Goal: Task Accomplishment & Management: Manage account settings

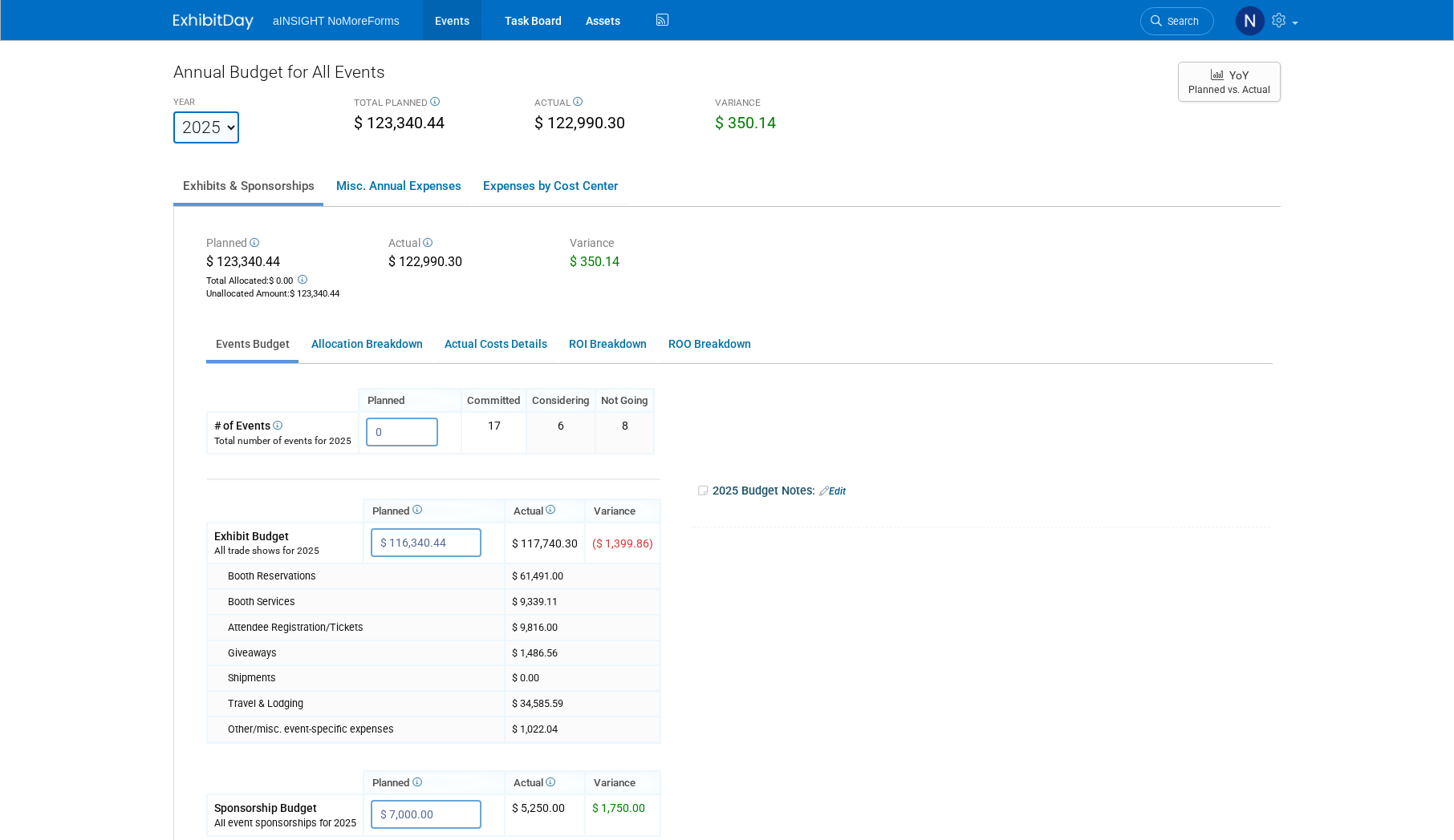
click at [445, 12] on link "Events" at bounding box center [452, 20] width 59 height 40
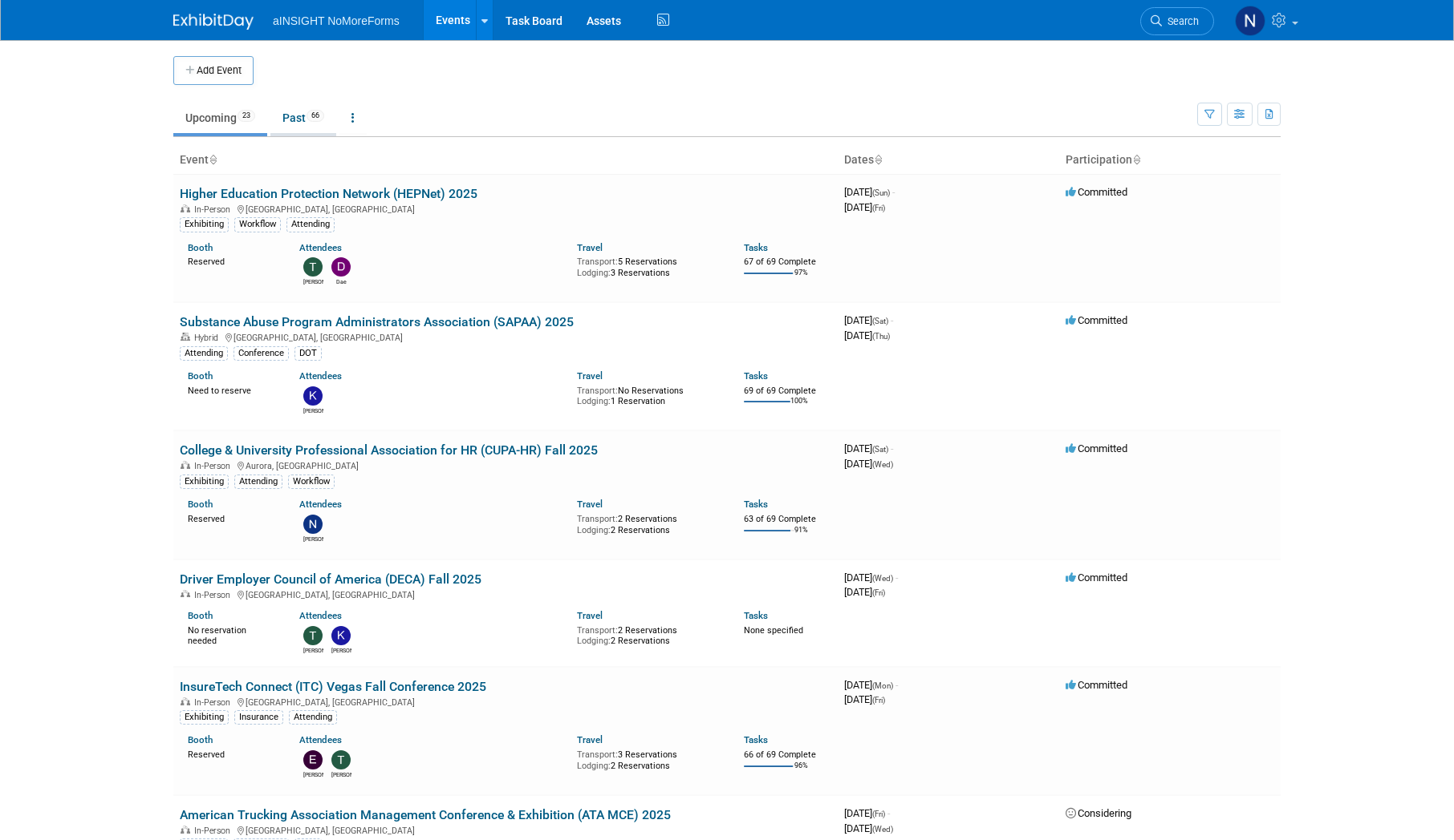
click at [294, 105] on link "Past 66" at bounding box center [303, 118] width 66 height 30
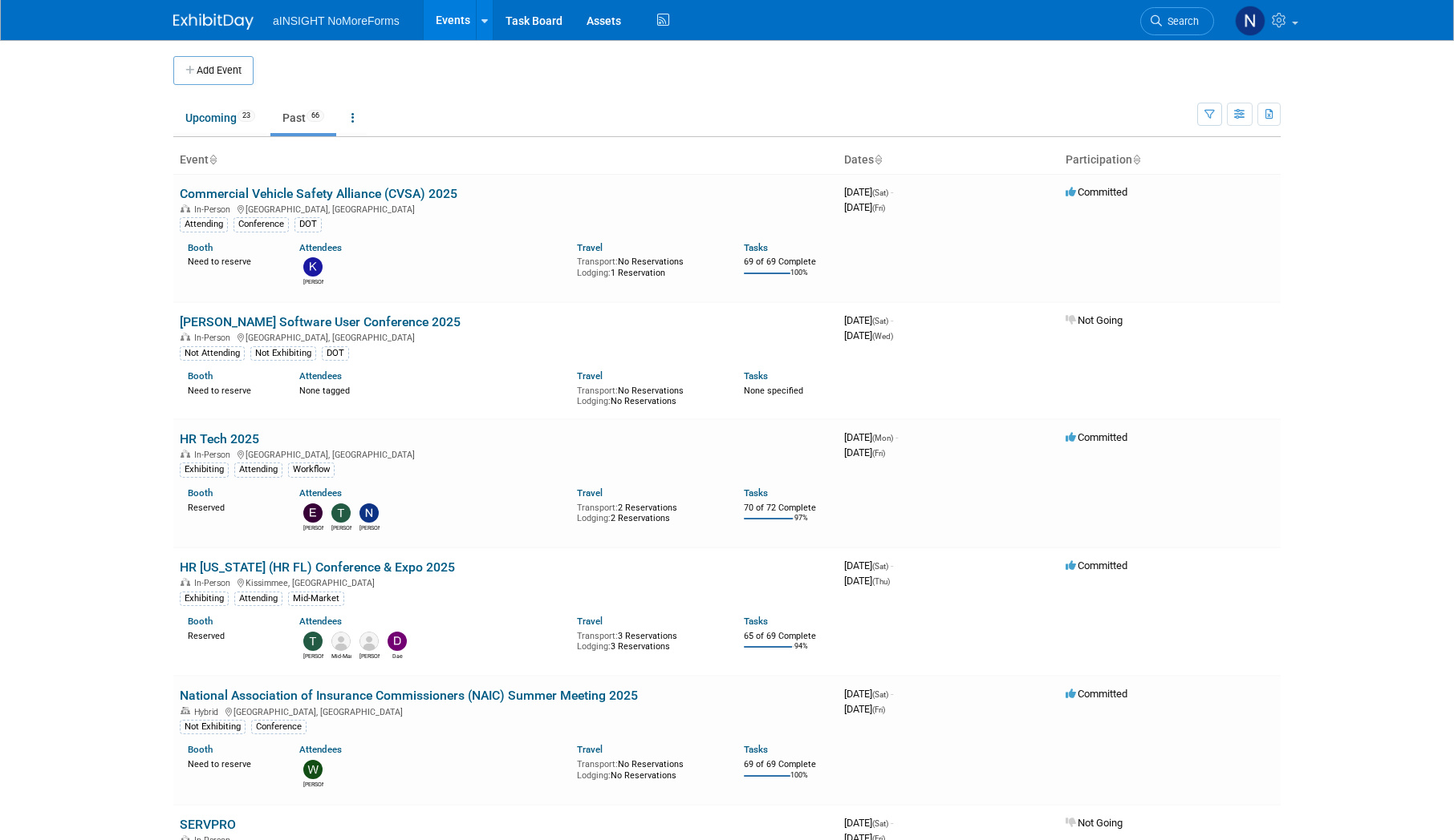
click at [297, 115] on link "Past 66" at bounding box center [303, 118] width 66 height 30
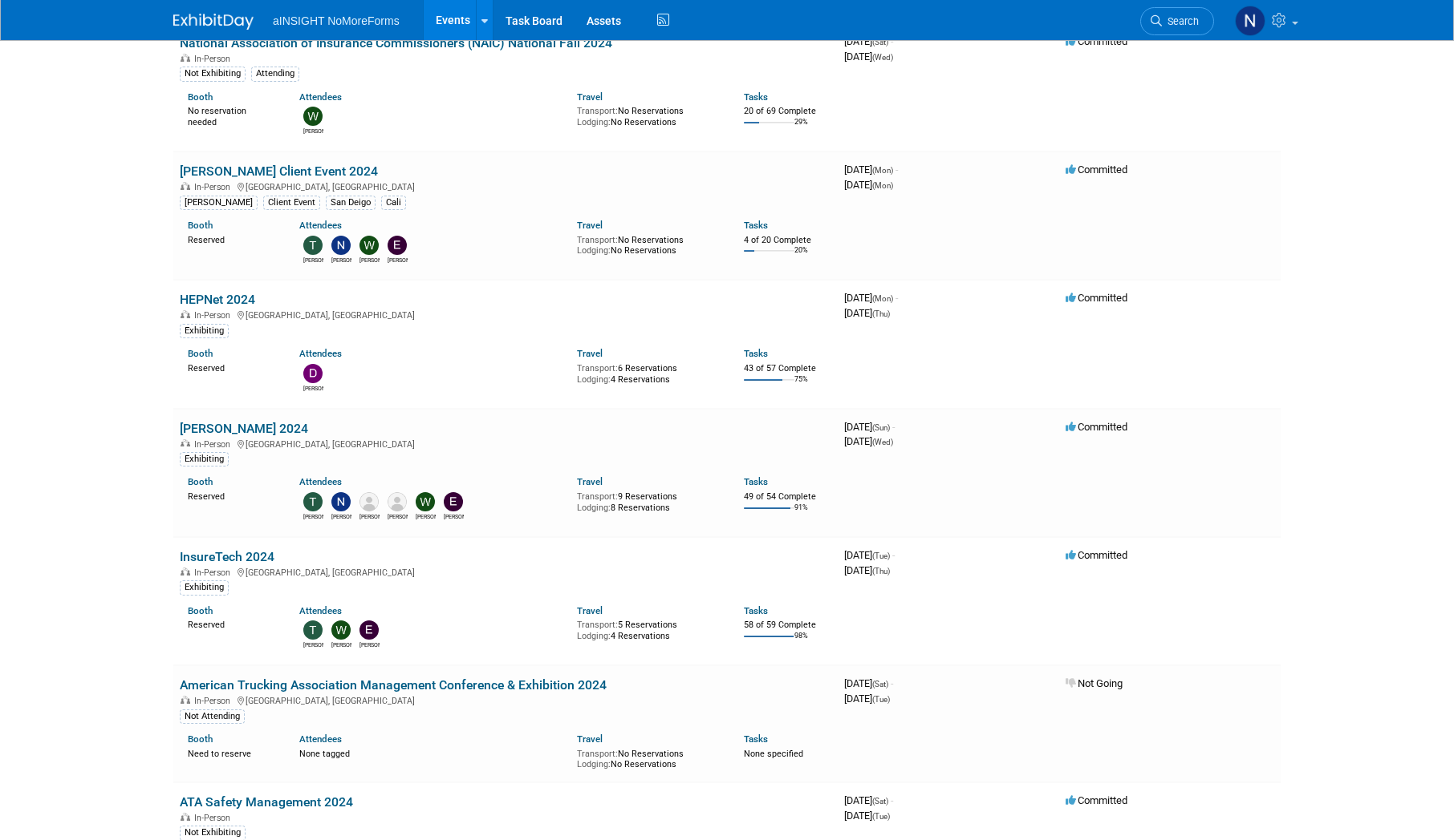
scroll to position [2566, 0]
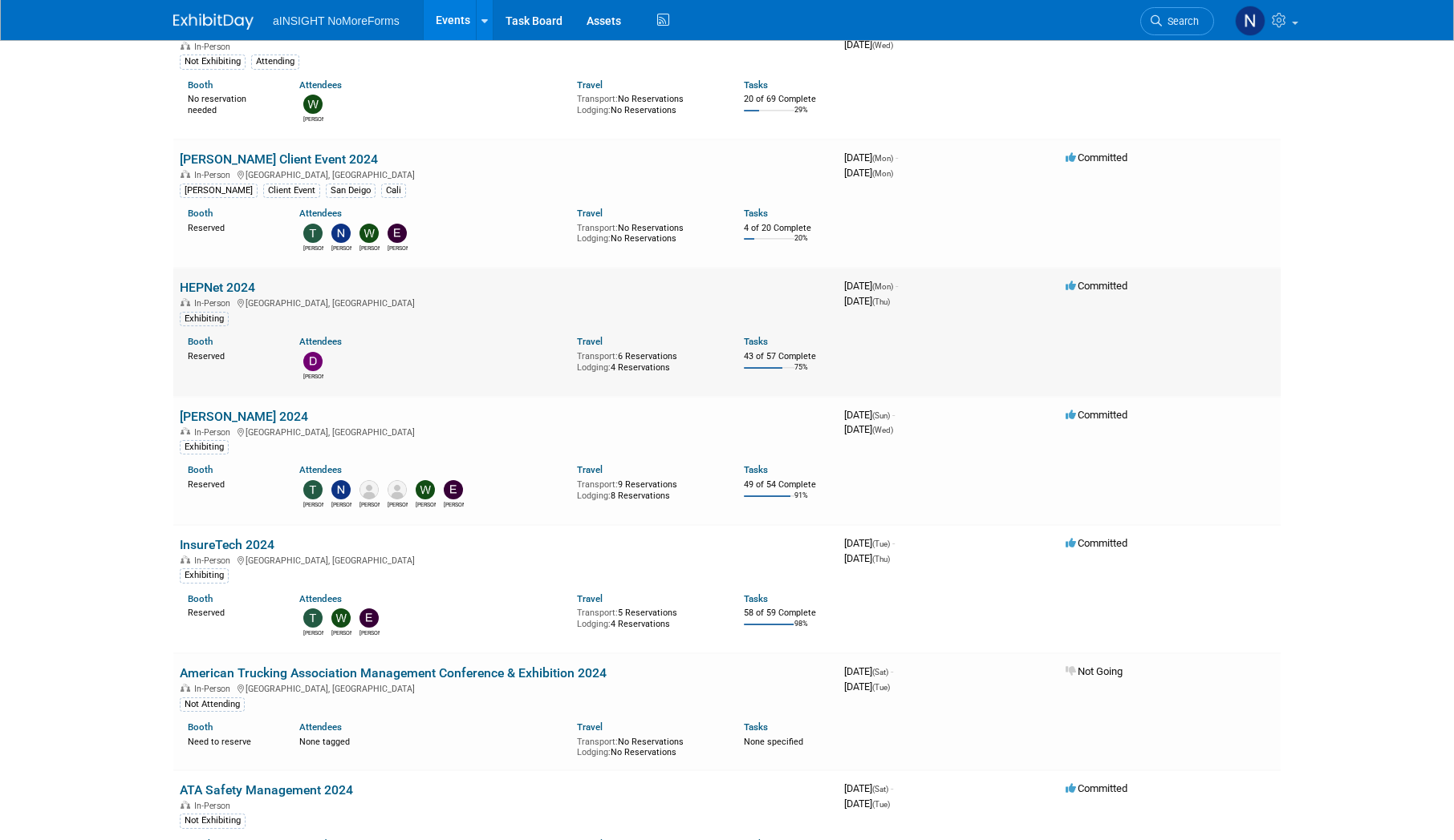
click at [227, 289] on link "HEPNet 2024" at bounding box center [218, 287] width 76 height 15
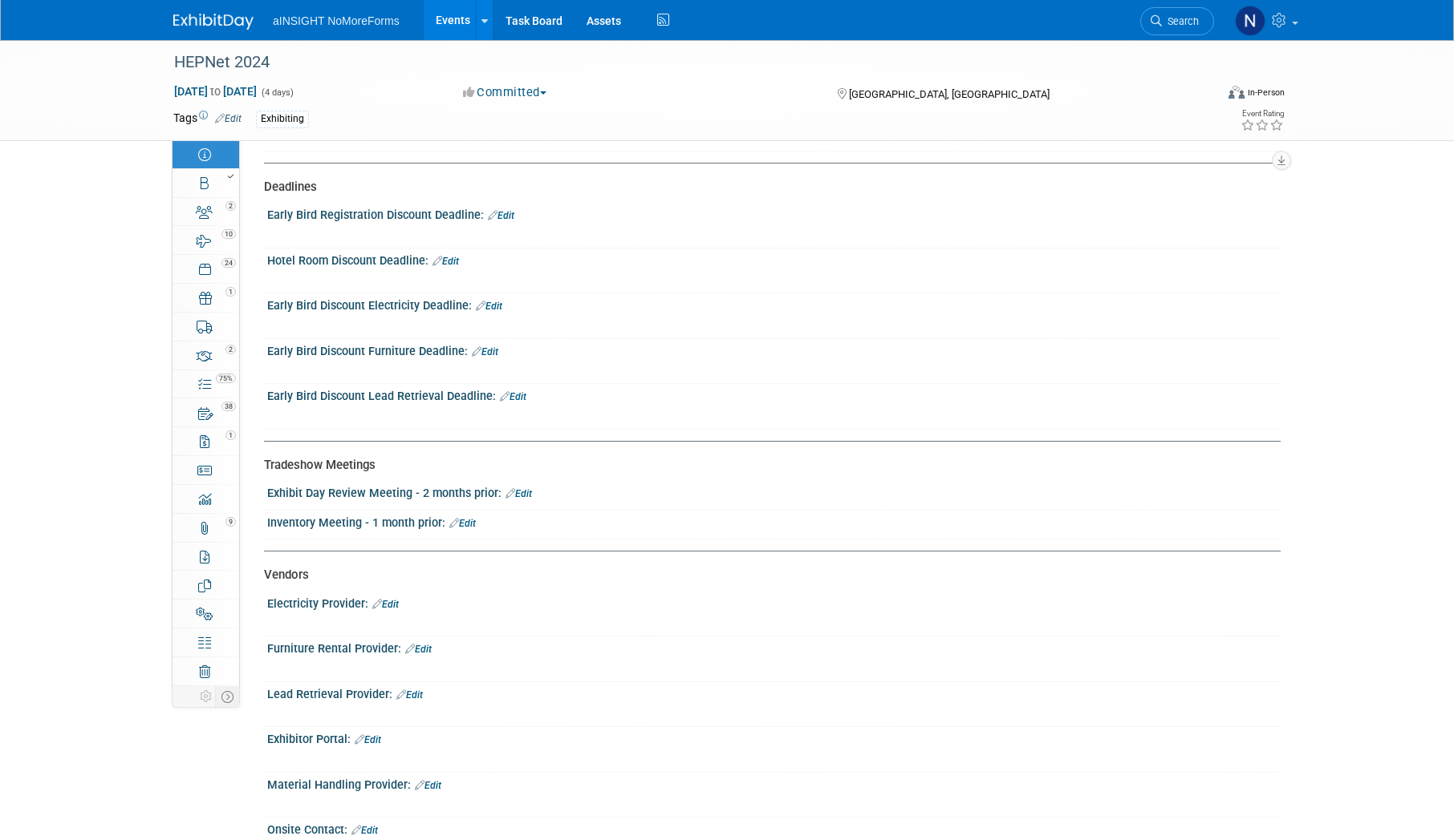
scroll to position [1844, 0]
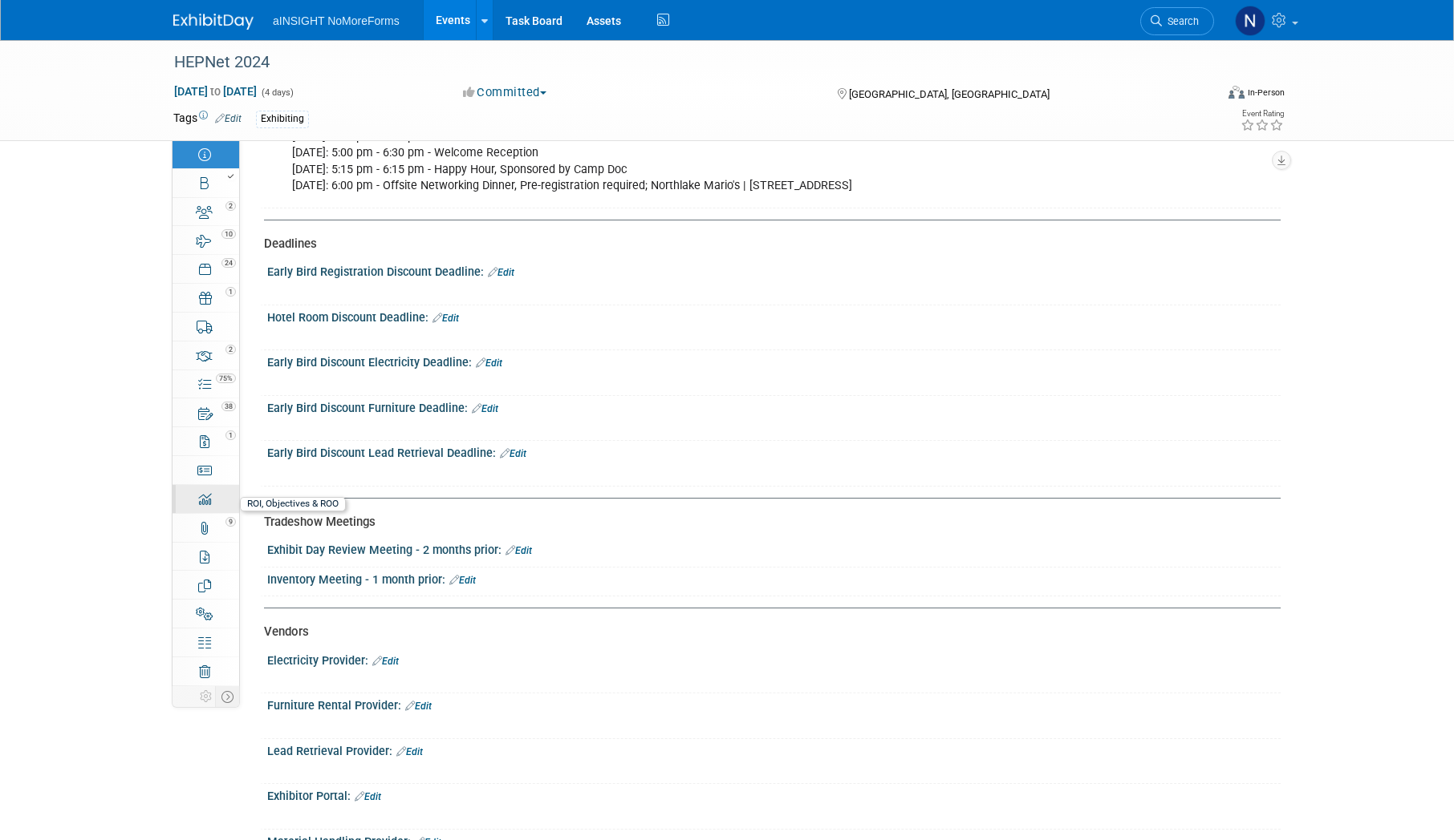
click at [203, 507] on link "0 ROI, Objectives & ROO 0" at bounding box center [205, 498] width 66 height 28
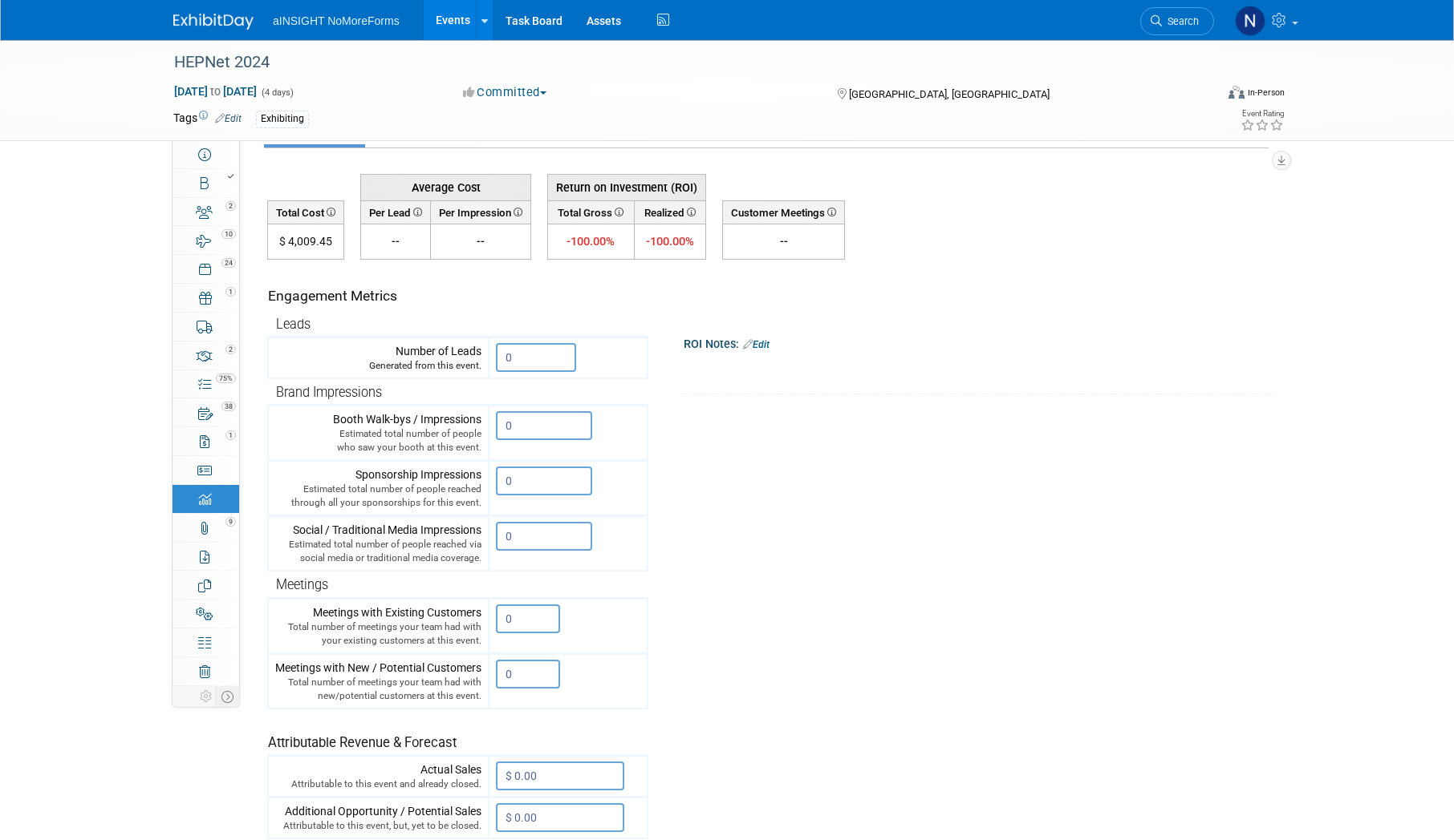
scroll to position [80, 0]
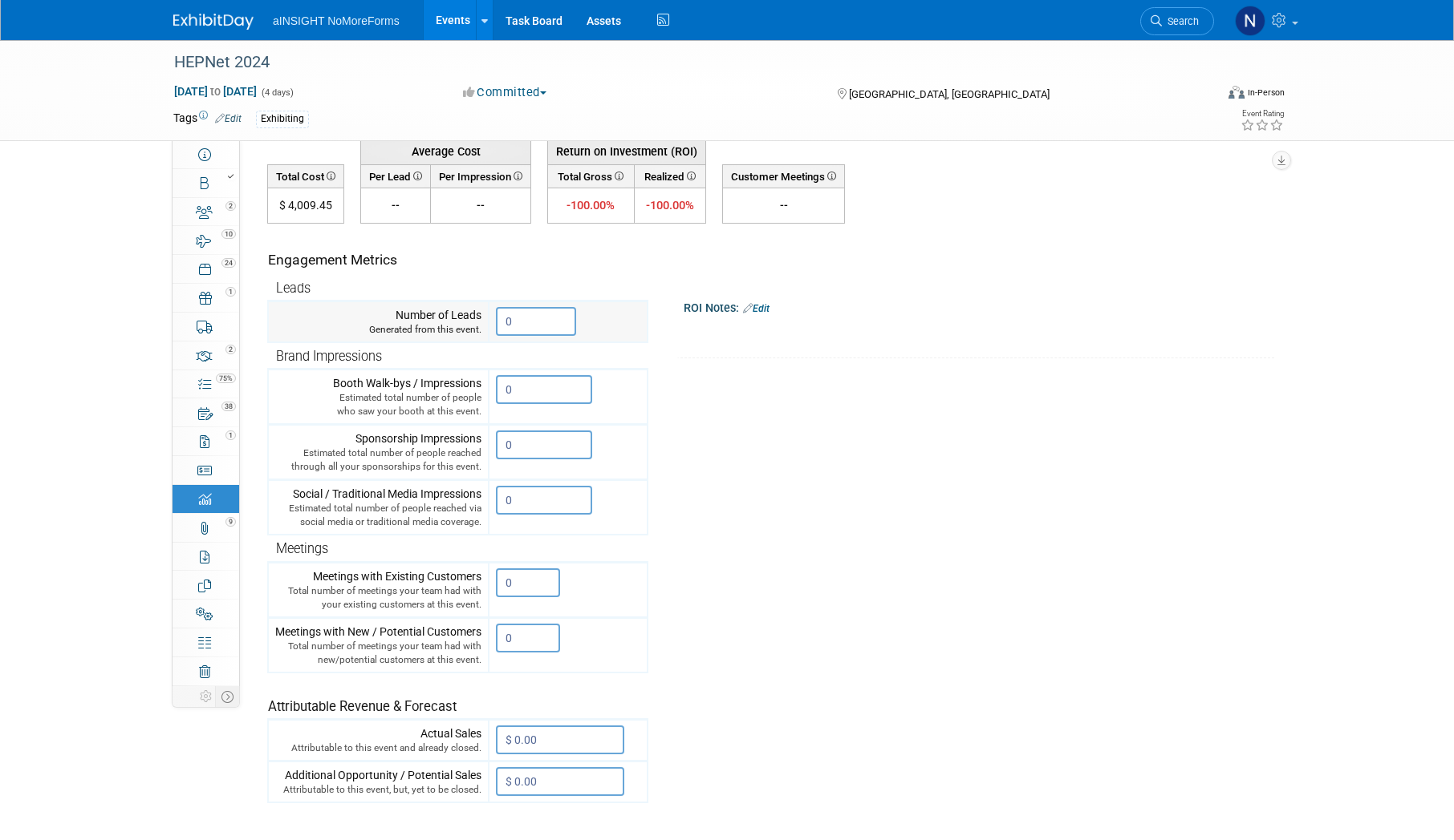
click at [518, 320] on input "0" at bounding box center [535, 322] width 80 height 29
click at [529, 629] on input "0" at bounding box center [528, 638] width 64 height 29
drag, startPoint x: 529, startPoint y: 629, endPoint x: 489, endPoint y: 639, distance: 41.2
click at [489, 639] on td "0 X" at bounding box center [567, 645] width 159 height 55
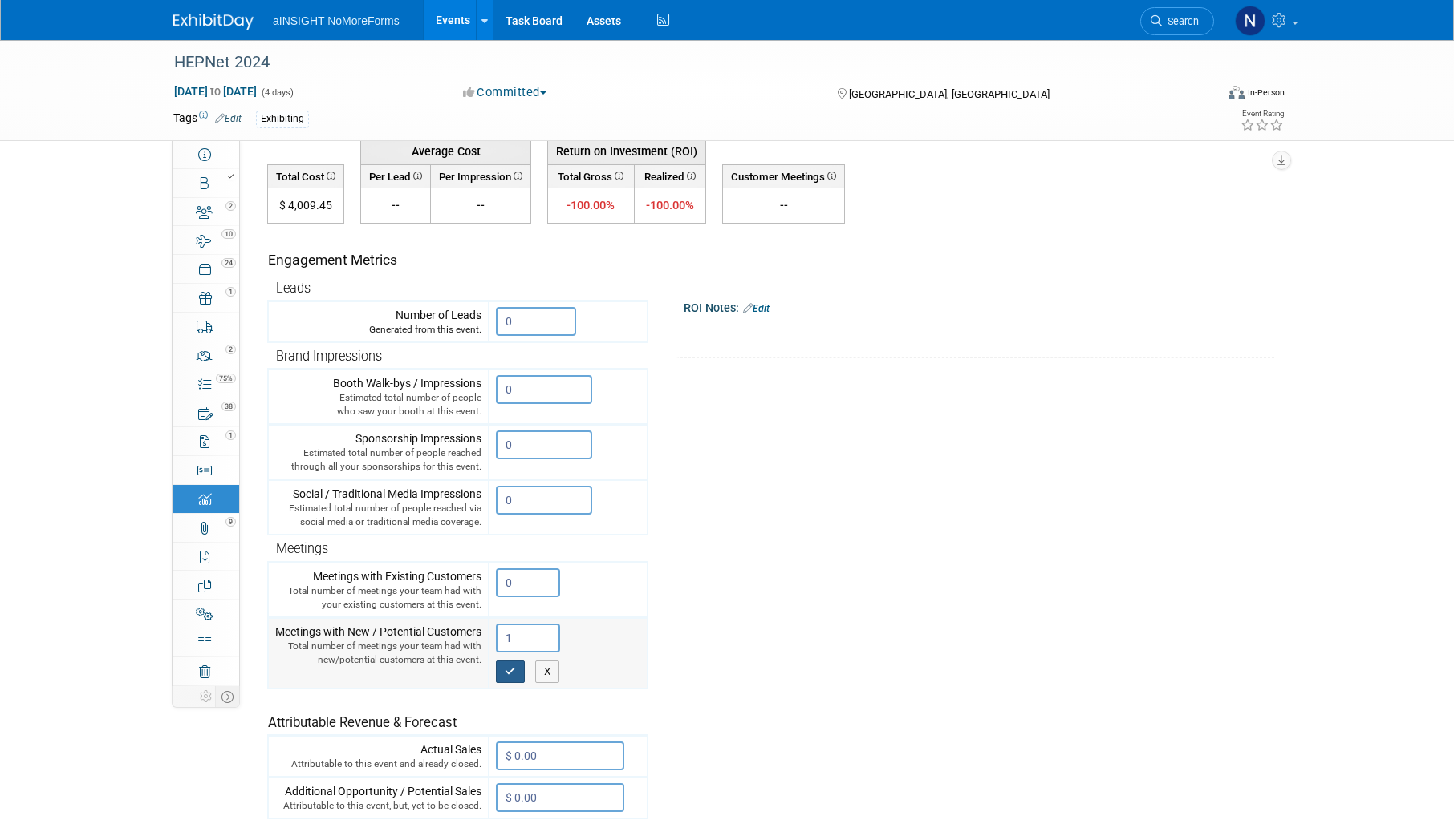
type input "1"
click at [508, 675] on icon "button" at bounding box center [509, 671] width 11 height 10
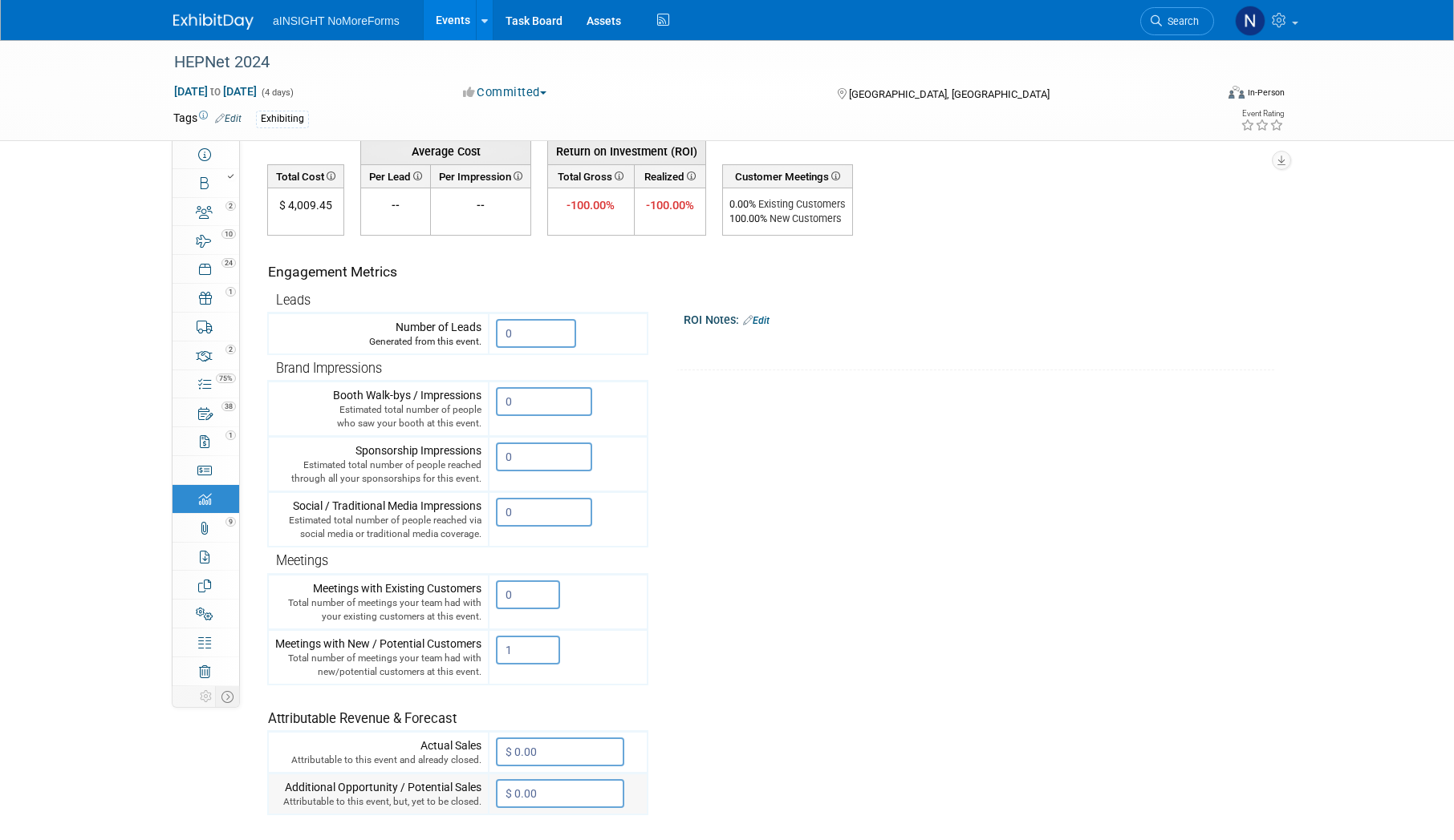
click at [565, 793] on input "$ 0.00" at bounding box center [560, 794] width 129 height 29
type input "$ 6,000.00"
click at [537, 333] on input "0" at bounding box center [535, 333] width 80 height 29
click at [533, 344] on input "0" at bounding box center [535, 333] width 80 height 29
drag, startPoint x: 533, startPoint y: 333, endPoint x: 467, endPoint y: 334, distance: 66.0
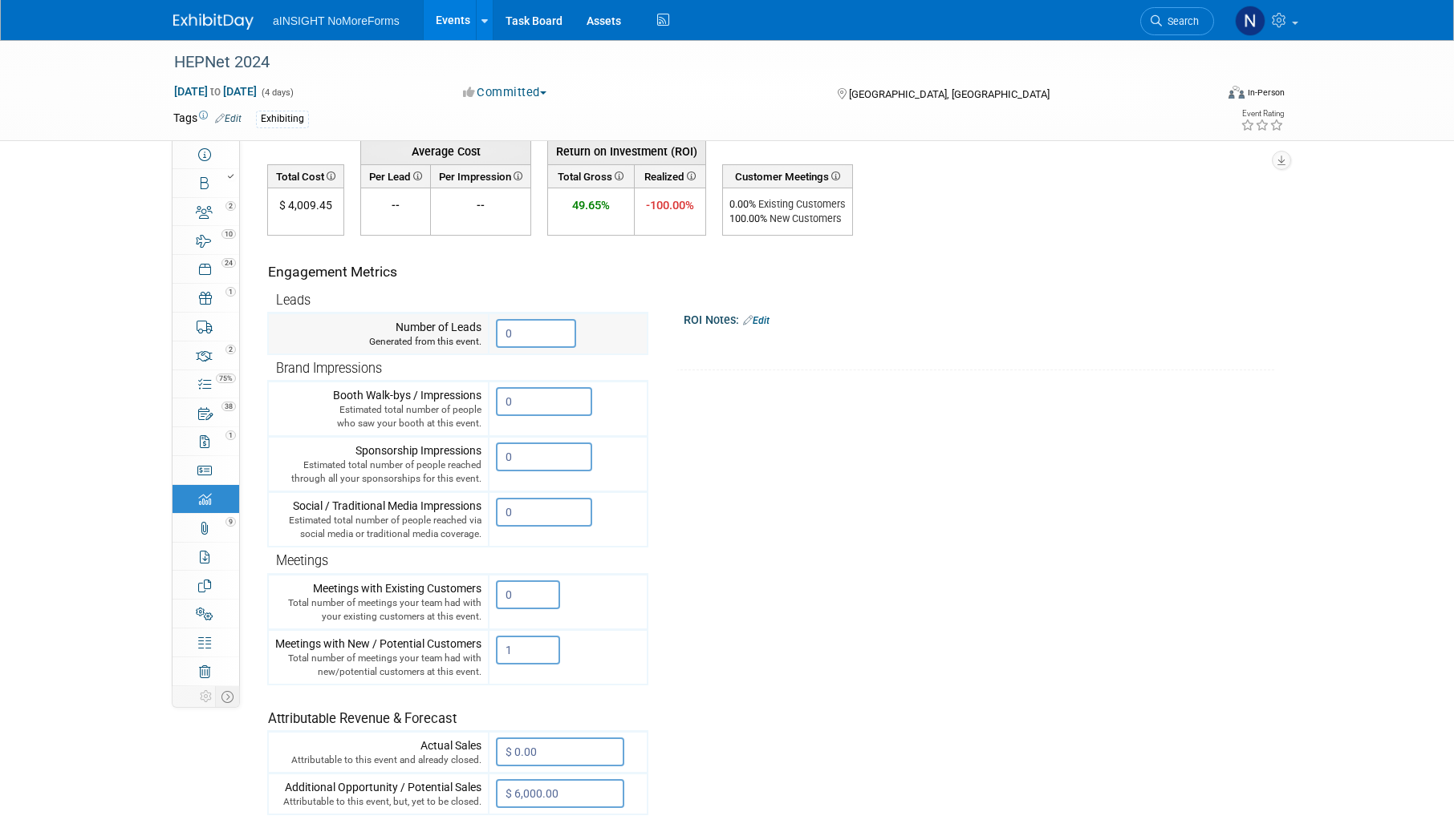
click at [467, 334] on tr "Number of Leads Generated from this event. 0" at bounding box center [457, 334] width 379 height 42
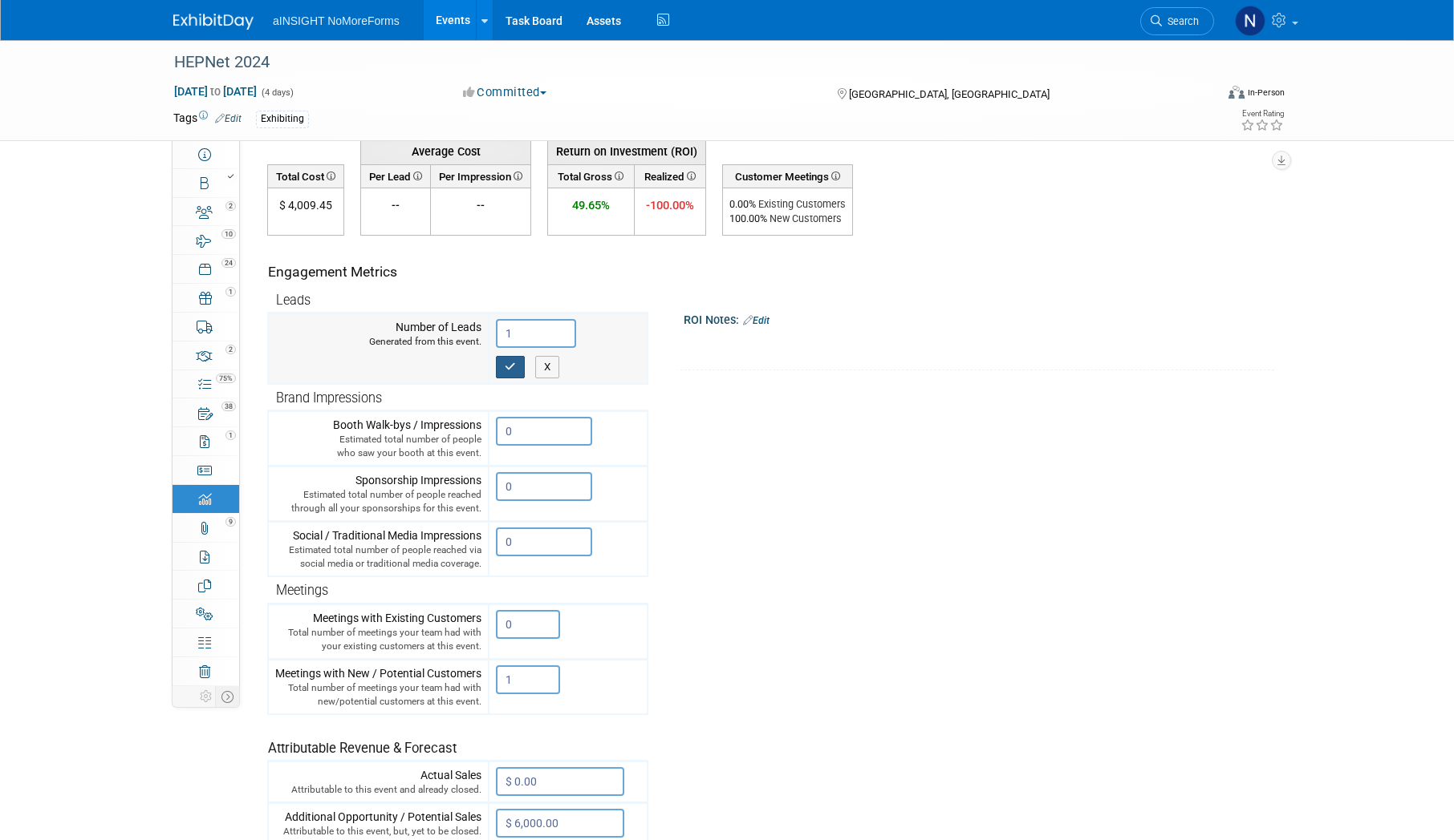
click at [507, 366] on icon "button" at bounding box center [509, 366] width 11 height 10
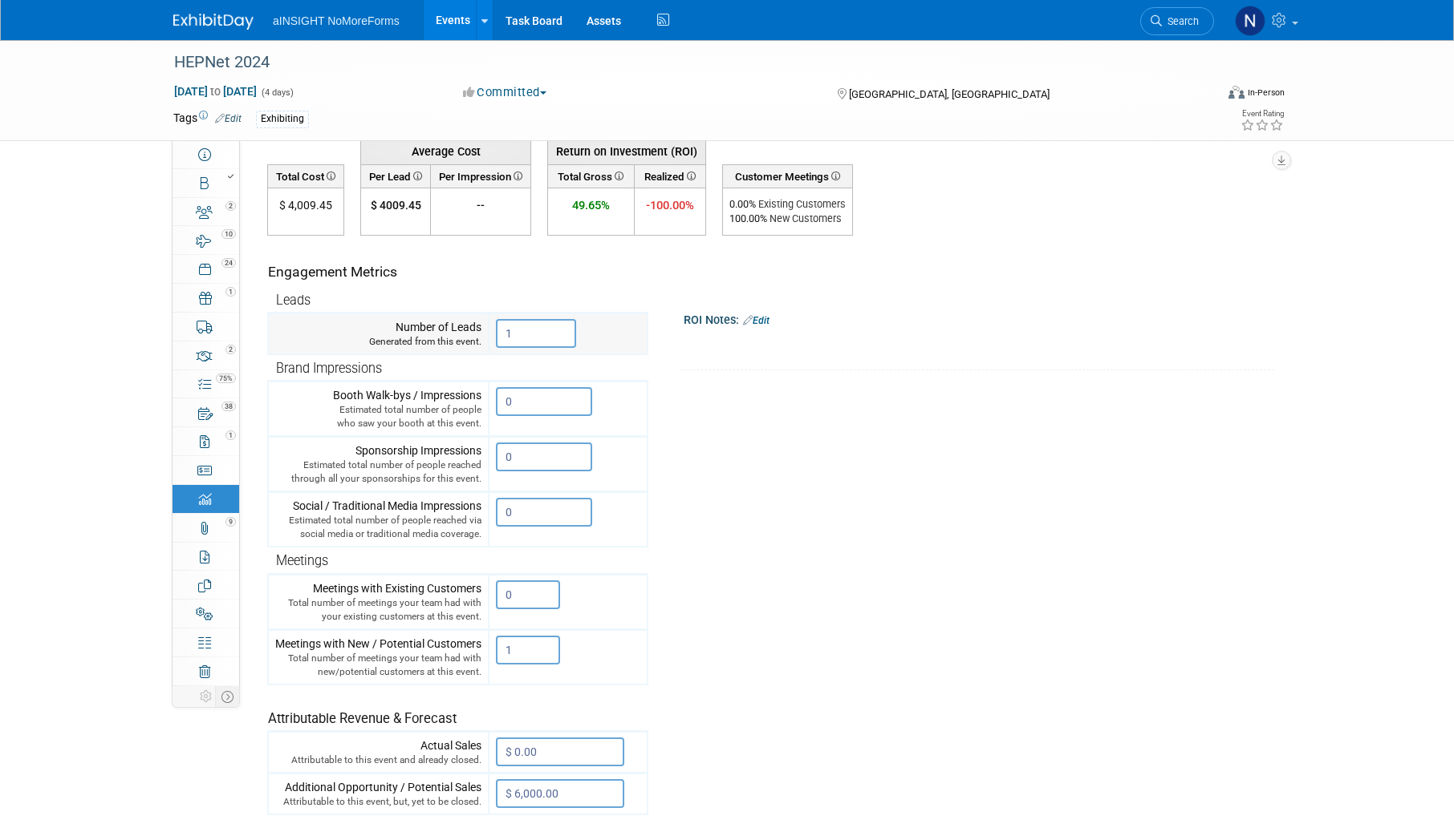
drag, startPoint x: 537, startPoint y: 328, endPoint x: 319, endPoint y: 330, distance: 218.0
click at [319, 330] on tr "Number of Leads Generated from this event. 1" at bounding box center [457, 334] width 379 height 42
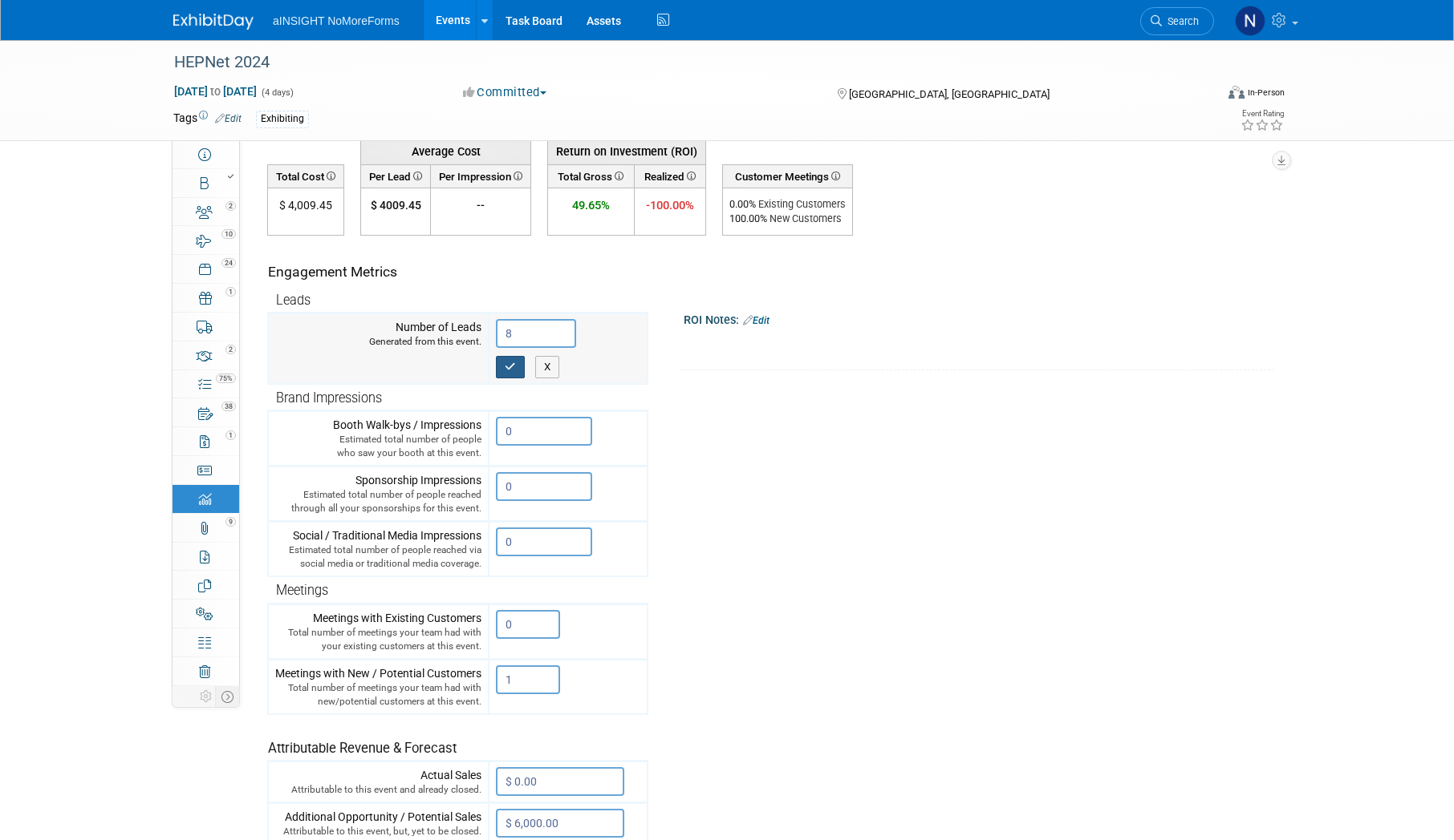
click at [516, 374] on button "button" at bounding box center [510, 367] width 29 height 23
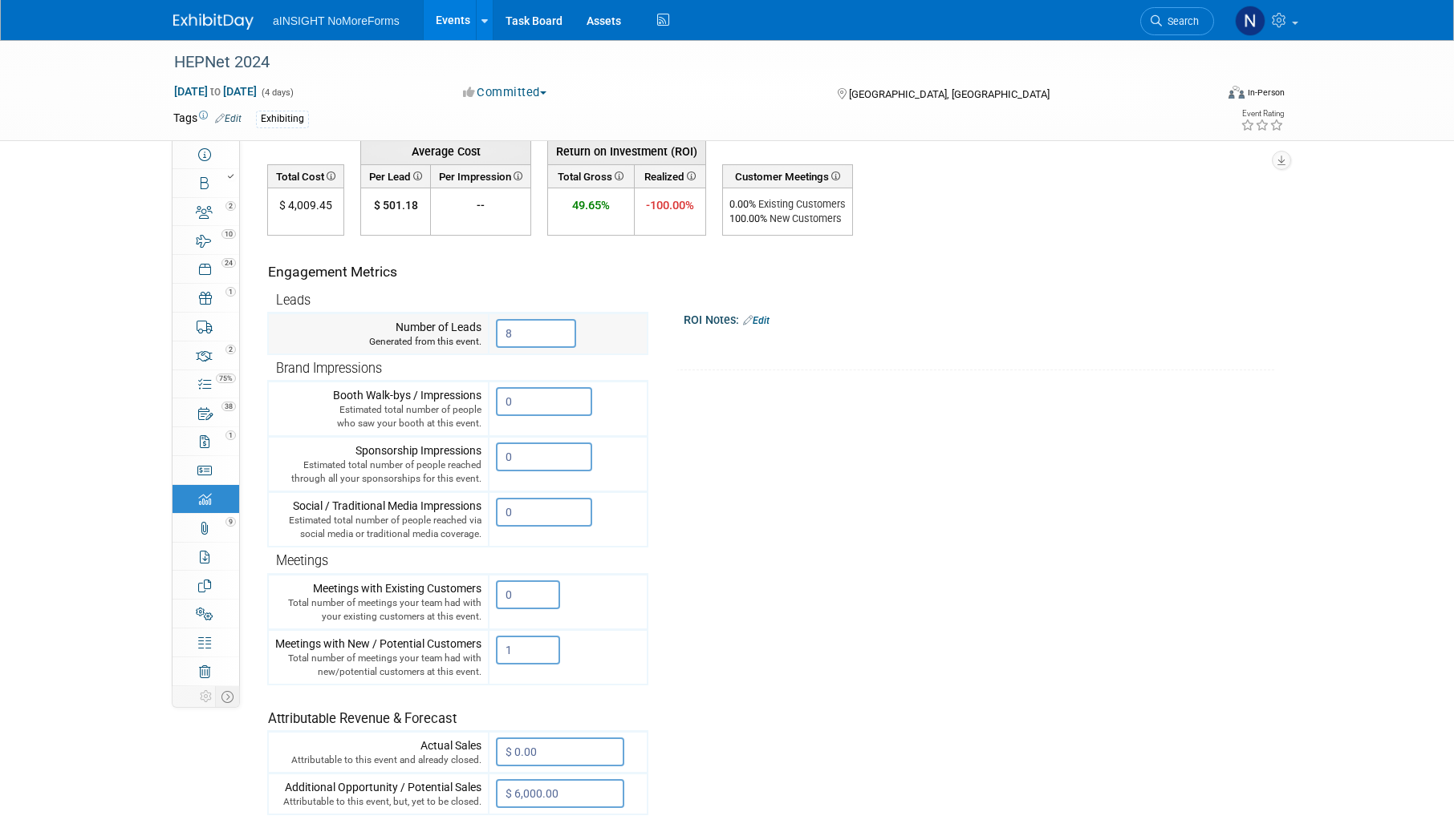
click at [556, 333] on input "8" at bounding box center [535, 333] width 80 height 29
drag, startPoint x: 551, startPoint y: 333, endPoint x: 467, endPoint y: 333, distance: 84.0
click at [467, 333] on tr "Number of Leads Generated from this event. 8" at bounding box center [457, 334] width 379 height 42
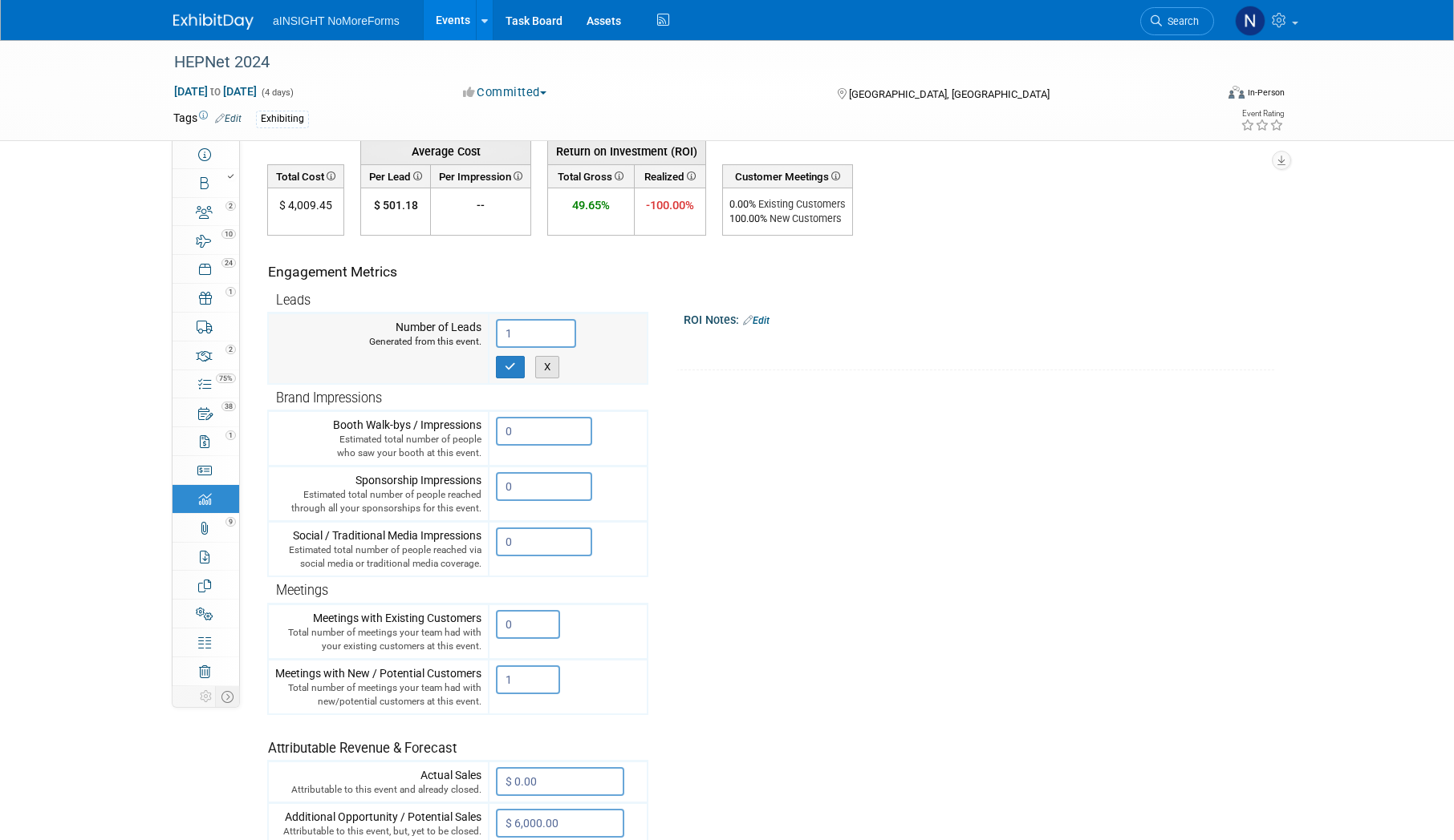
click at [541, 366] on button "X" at bounding box center [548, 367] width 25 height 23
type input "8"
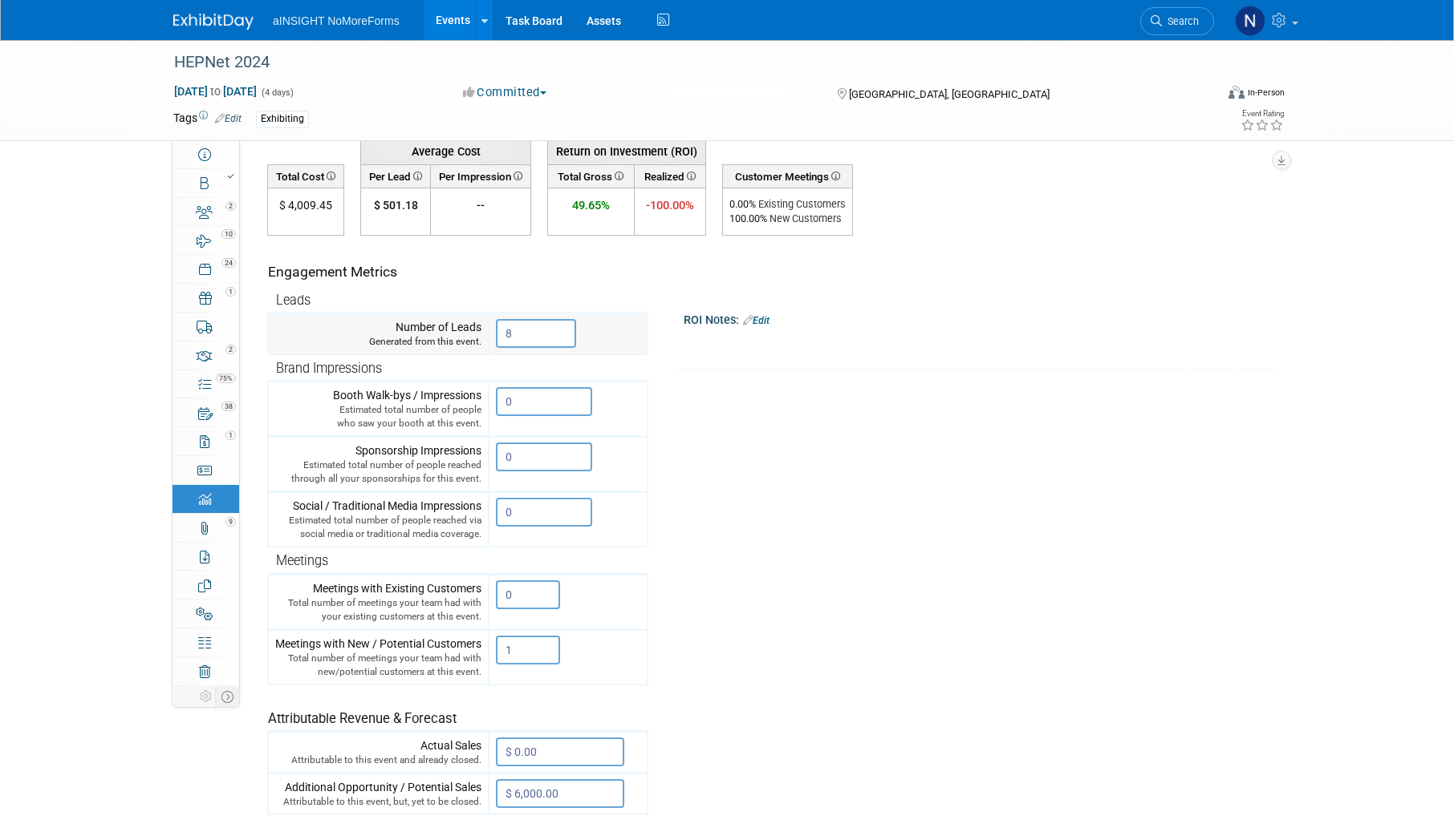
drag, startPoint x: 536, startPoint y: 344, endPoint x: 450, endPoint y: 333, distance: 86.7
click at [450, 342] on tr "Number of Leads Generated from this event. 8" at bounding box center [457, 334] width 379 height 42
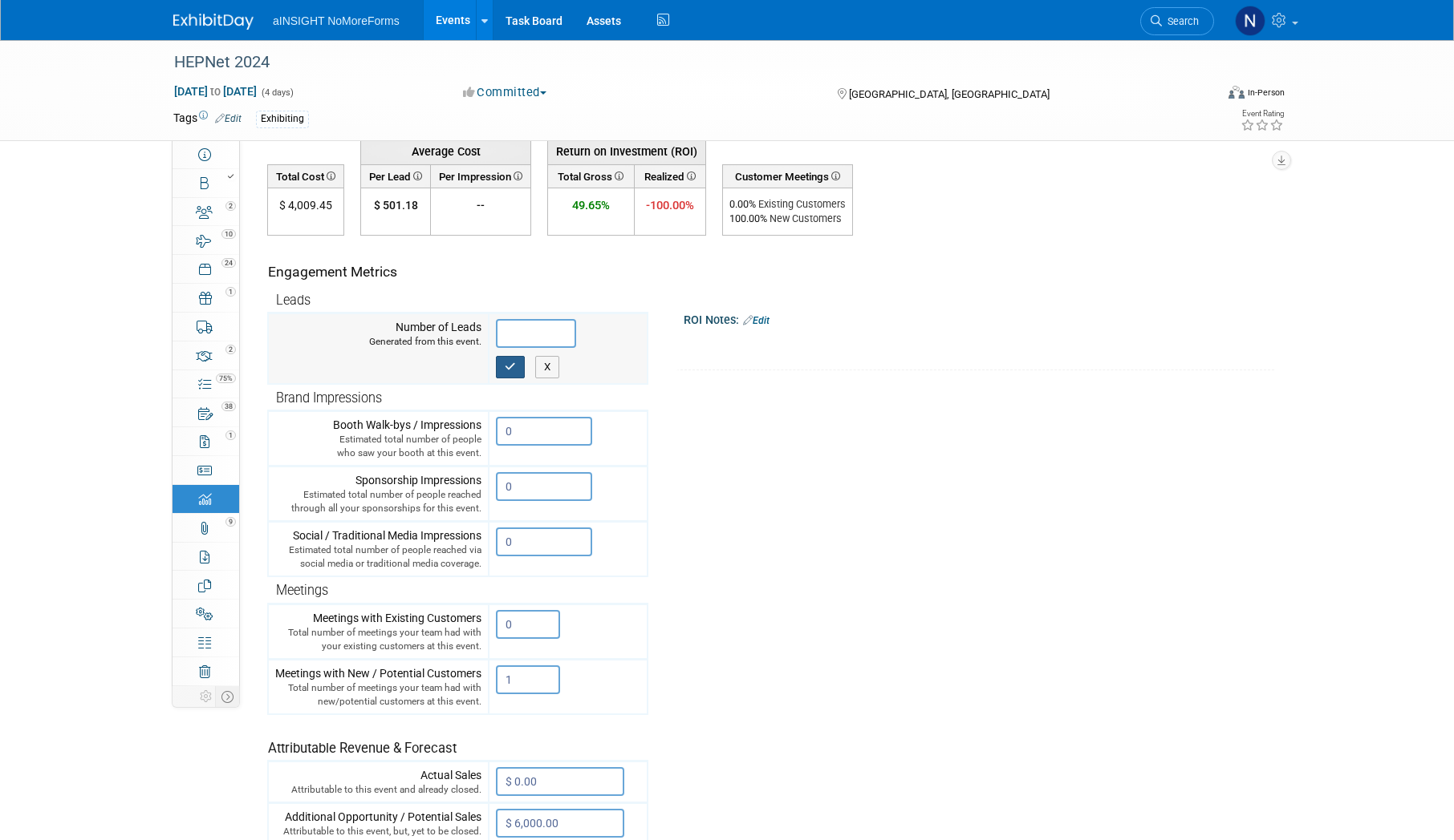
click at [503, 363] on button "button" at bounding box center [510, 367] width 29 height 23
type input "0"
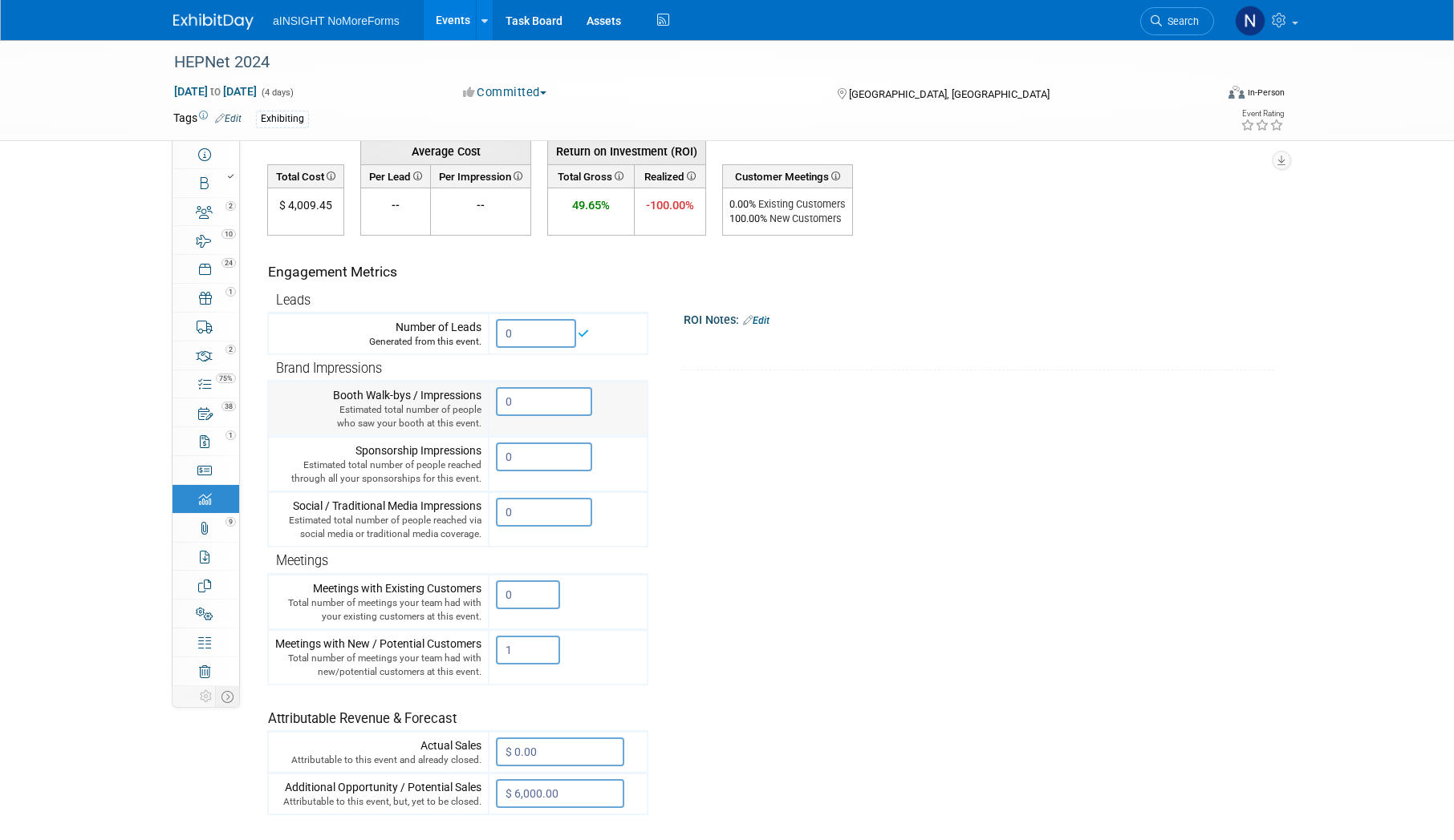
click at [561, 412] on input "0" at bounding box center [544, 402] width 97 height 29
drag, startPoint x: 561, startPoint y: 412, endPoint x: 470, endPoint y: 410, distance: 91.0
click at [479, 412] on tr "Booth Walk-bys / Impressions Estimated total number of people who saw your boot…" at bounding box center [457, 409] width 379 height 55
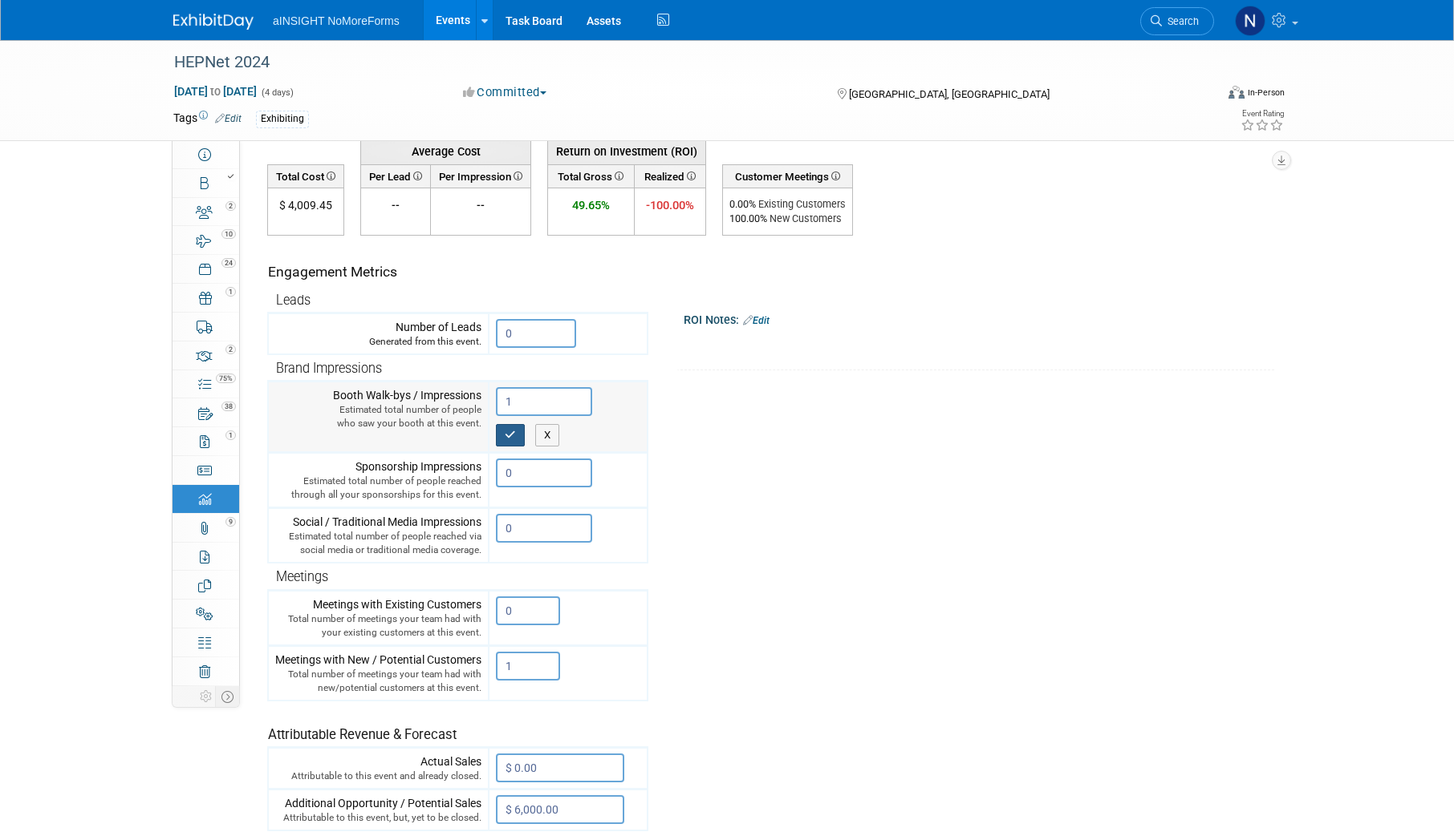
type input "1"
click at [506, 435] on icon "button" at bounding box center [509, 435] width 11 height 10
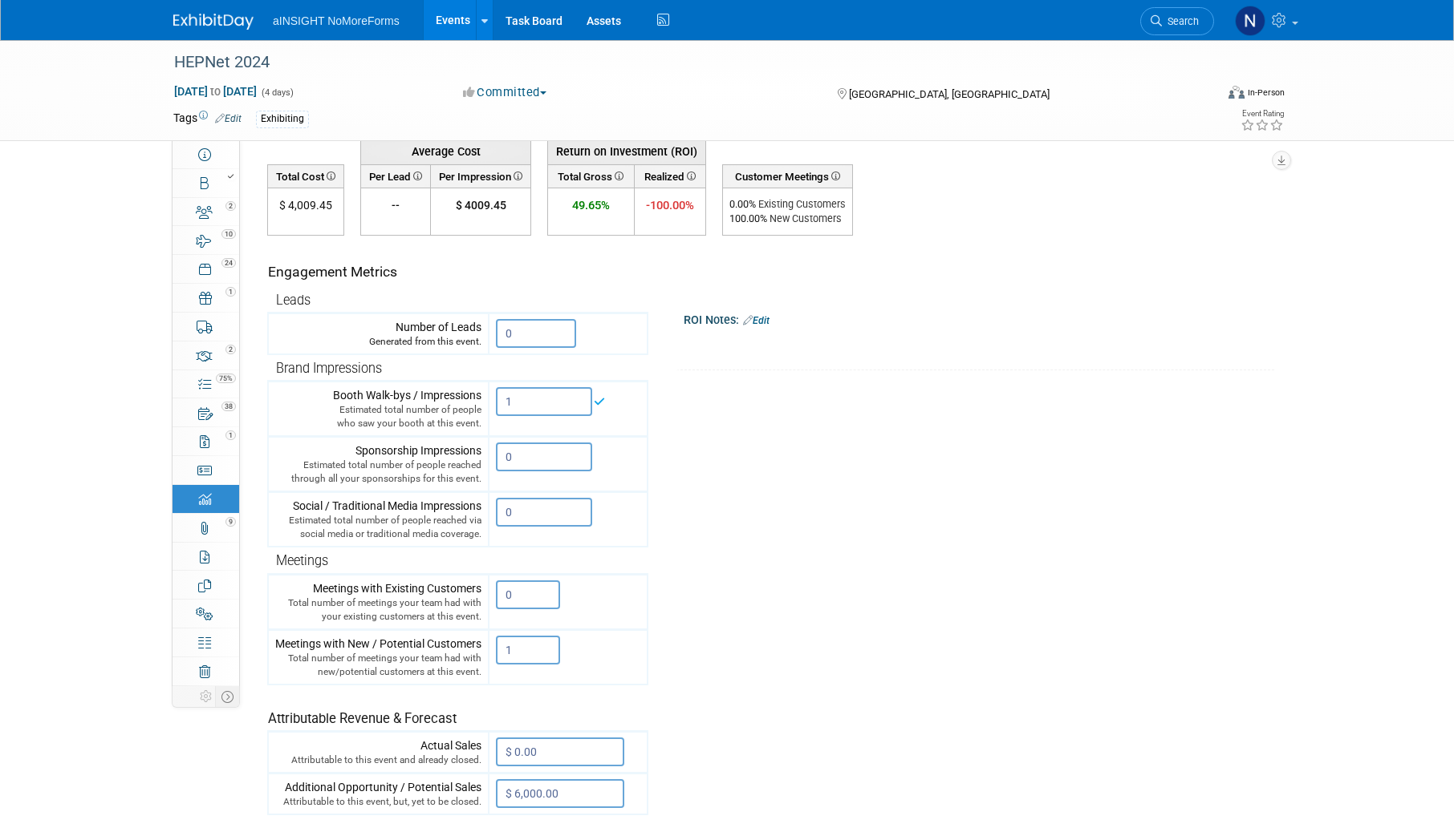
click at [771, 490] on tr "Engagement Metrics Leads Generated from this event. 0 X Brand Impressions 1" at bounding box center [767, 526] width 1001 height 580
click at [522, 333] on input "0" at bounding box center [535, 333] width 80 height 29
drag, startPoint x: 522, startPoint y: 333, endPoint x: 472, endPoint y: 334, distance: 50.0
click at [472, 334] on tr "Number of Leads Generated from this event. 0" at bounding box center [457, 334] width 379 height 42
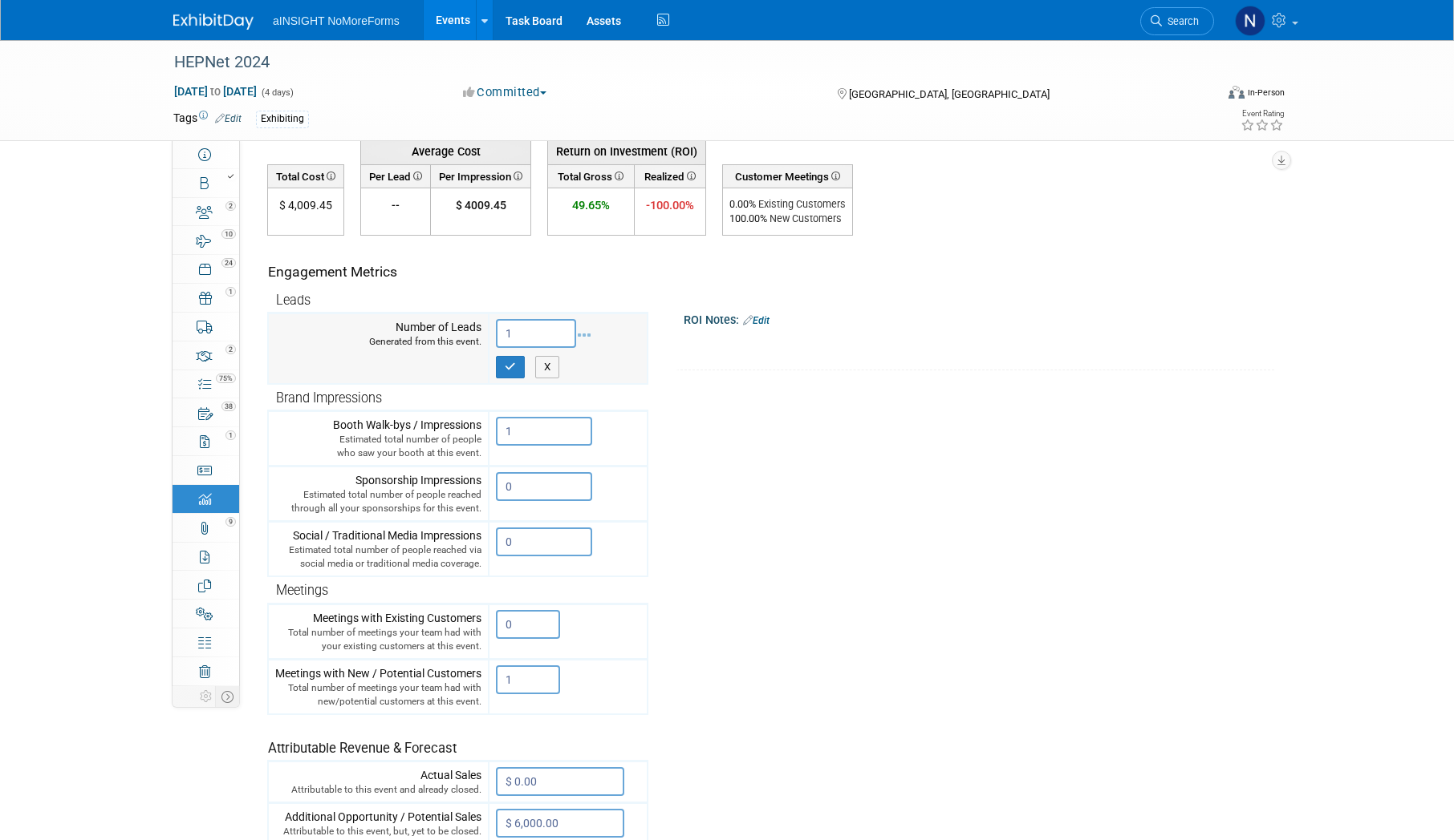
type input "1"
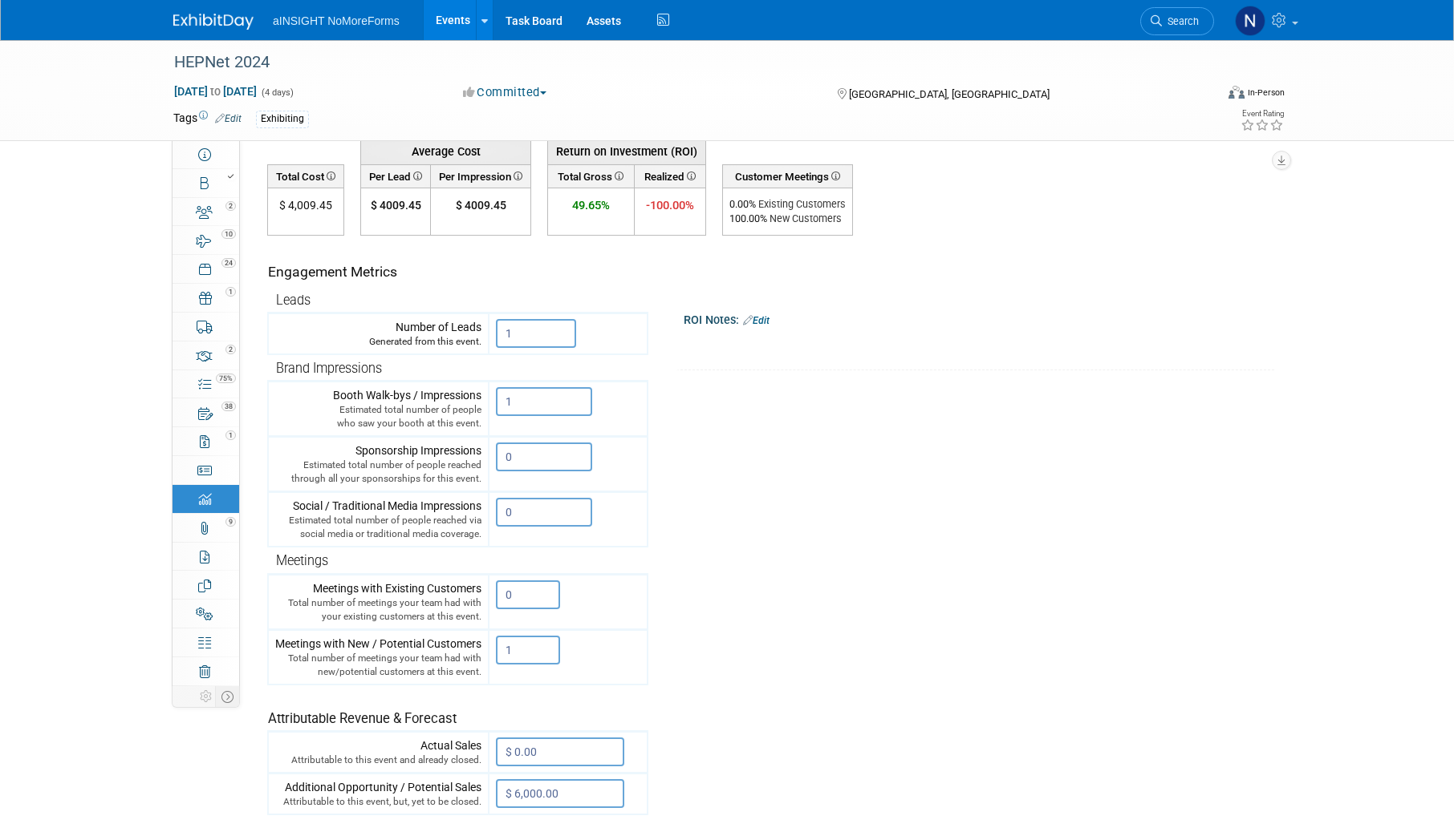
click at [429, 6] on link "Events" at bounding box center [453, 20] width 59 height 40
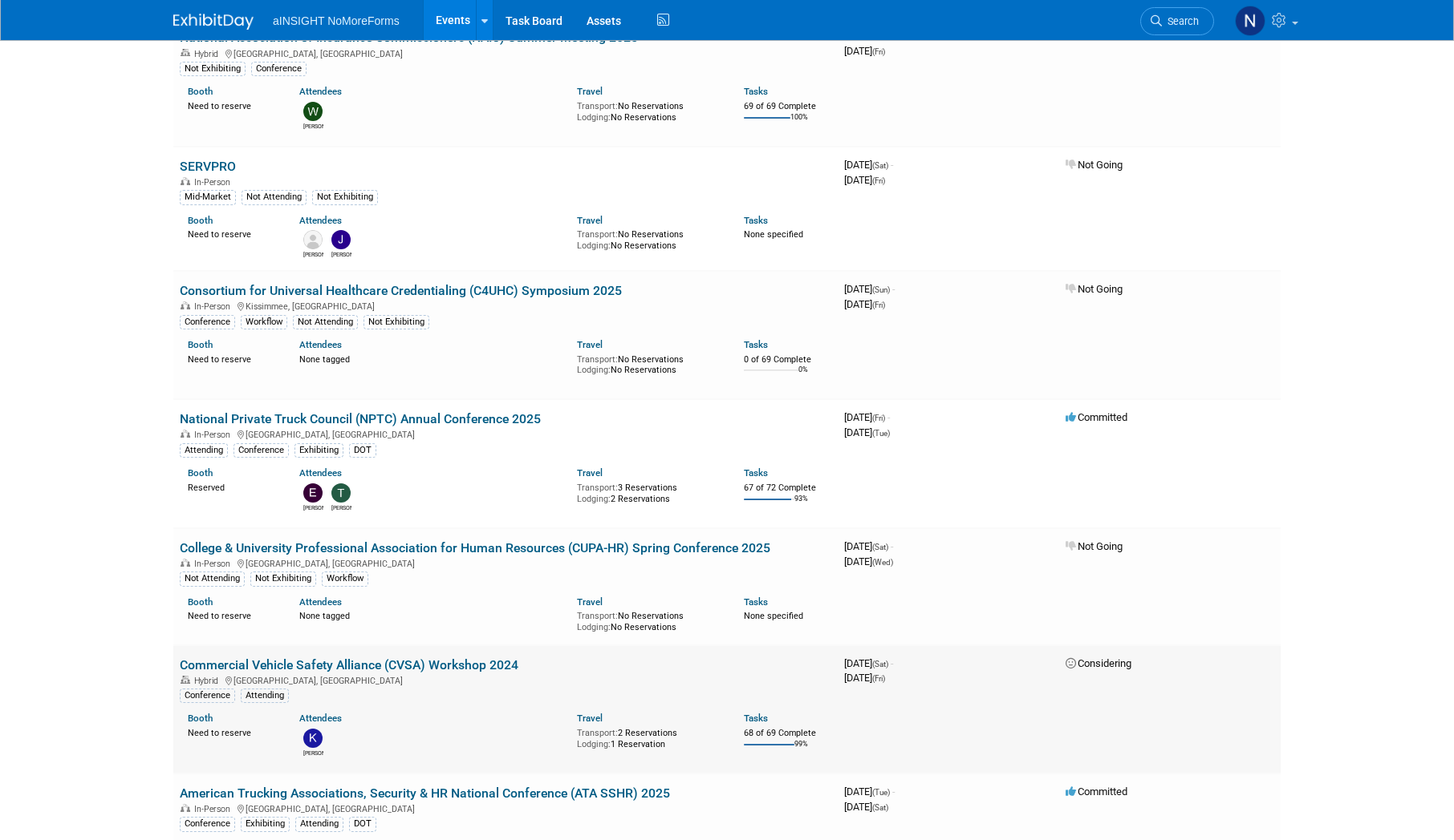
scroll to position [802, 0]
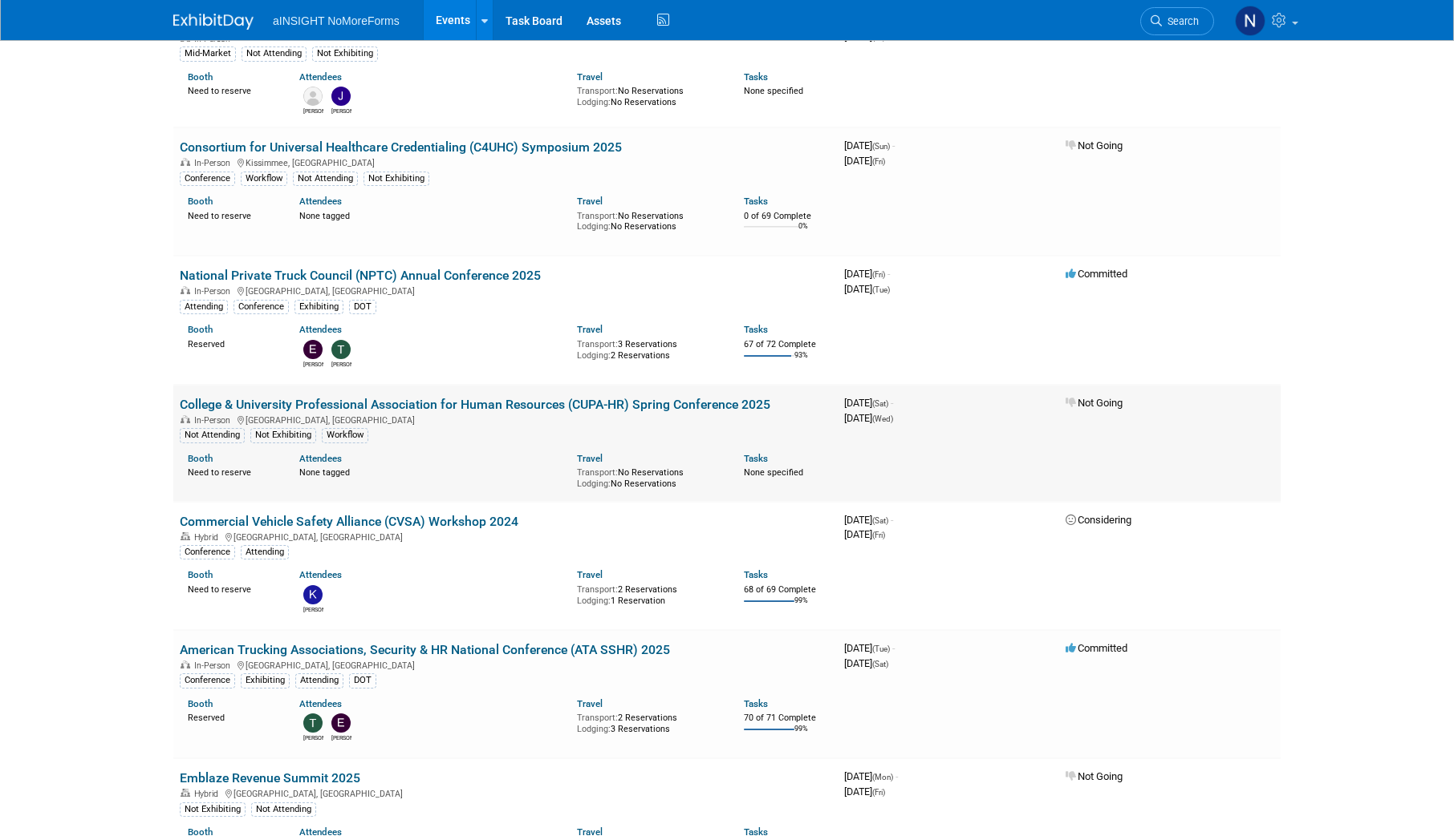
click at [505, 400] on link "College & University Professional Association for Human Resources (CUPA-HR) Spr…" at bounding box center [475, 404] width 591 height 15
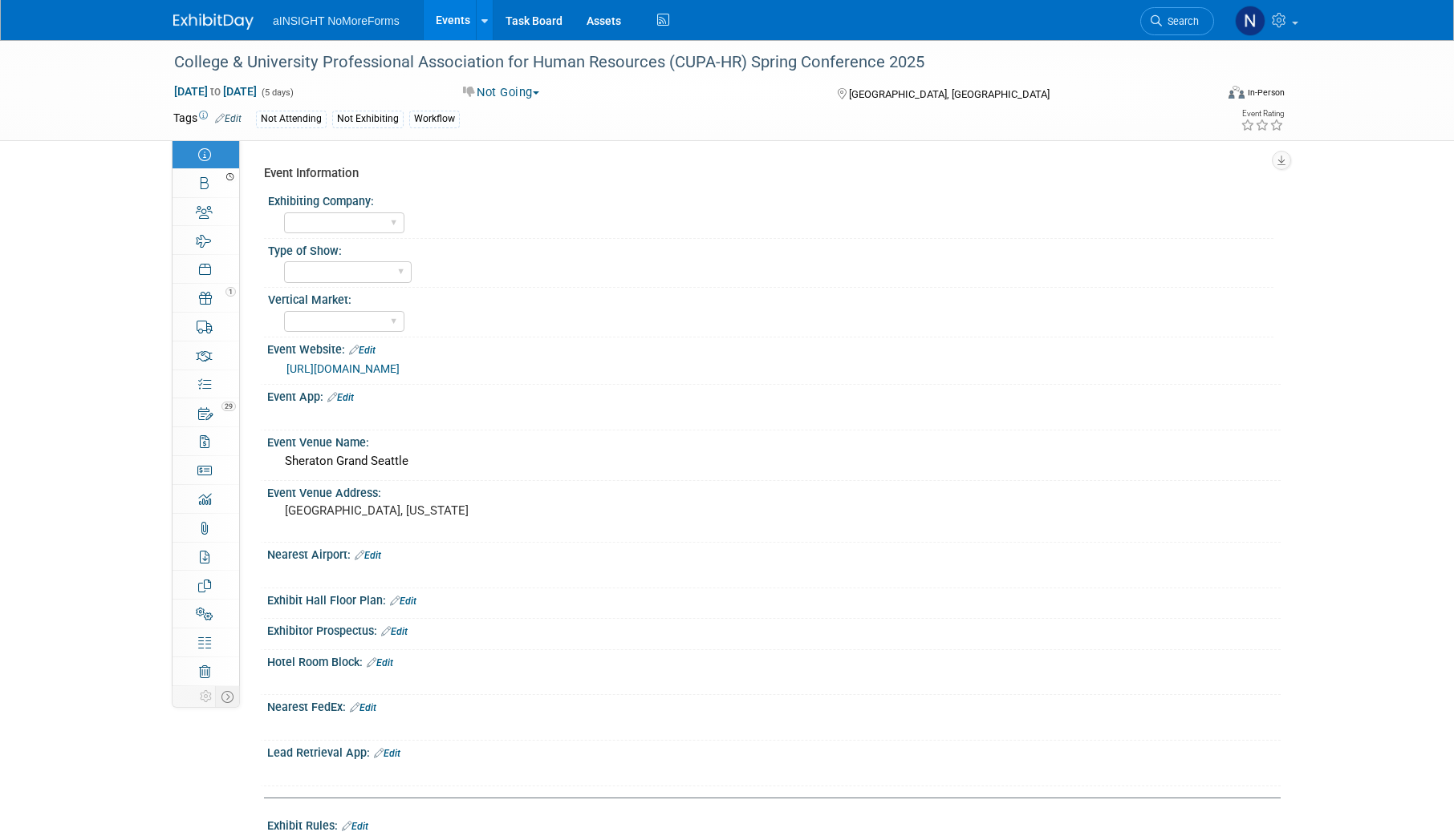
click at [439, 8] on link "Events" at bounding box center [453, 20] width 59 height 40
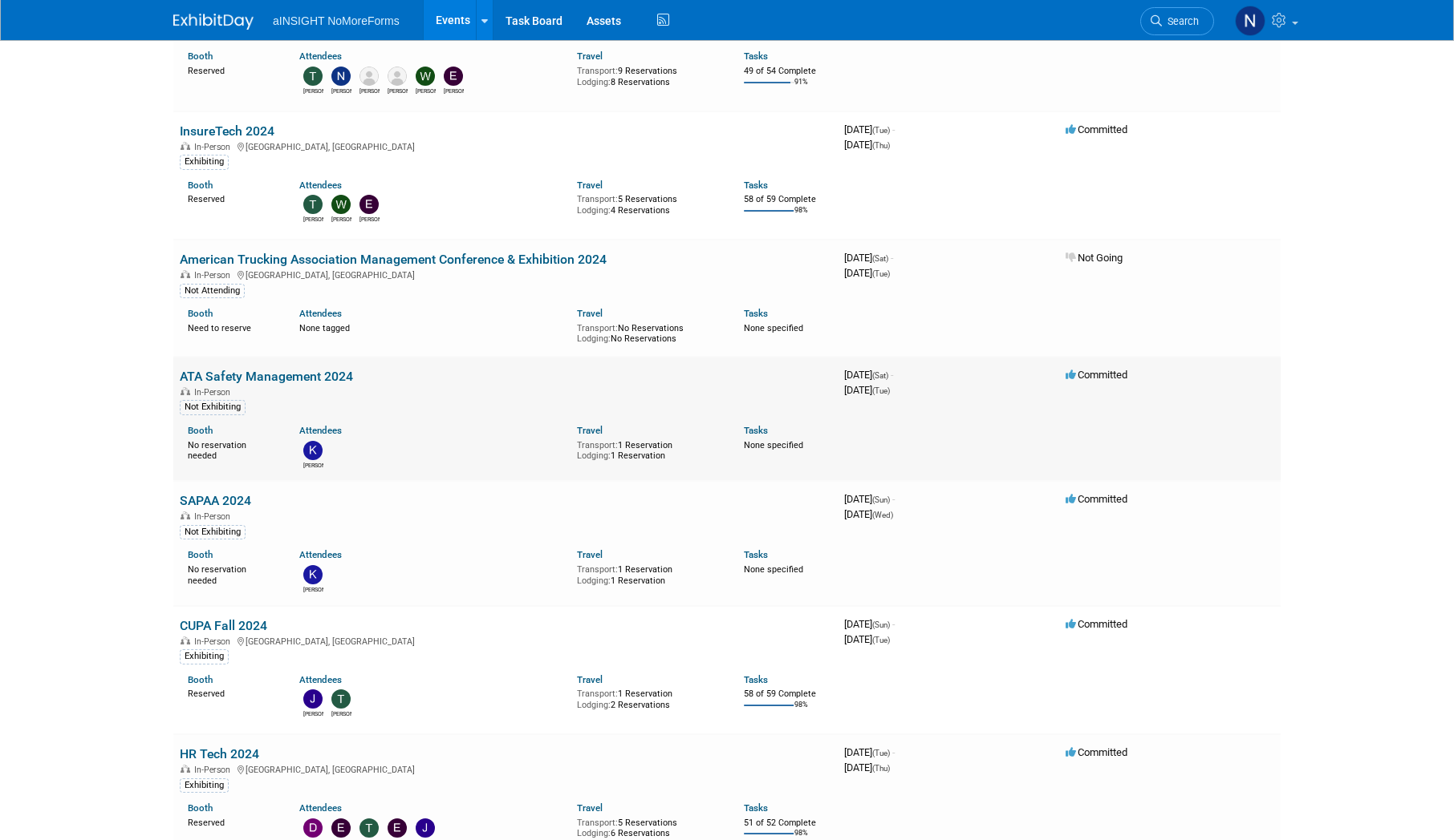
scroll to position [3047, 0]
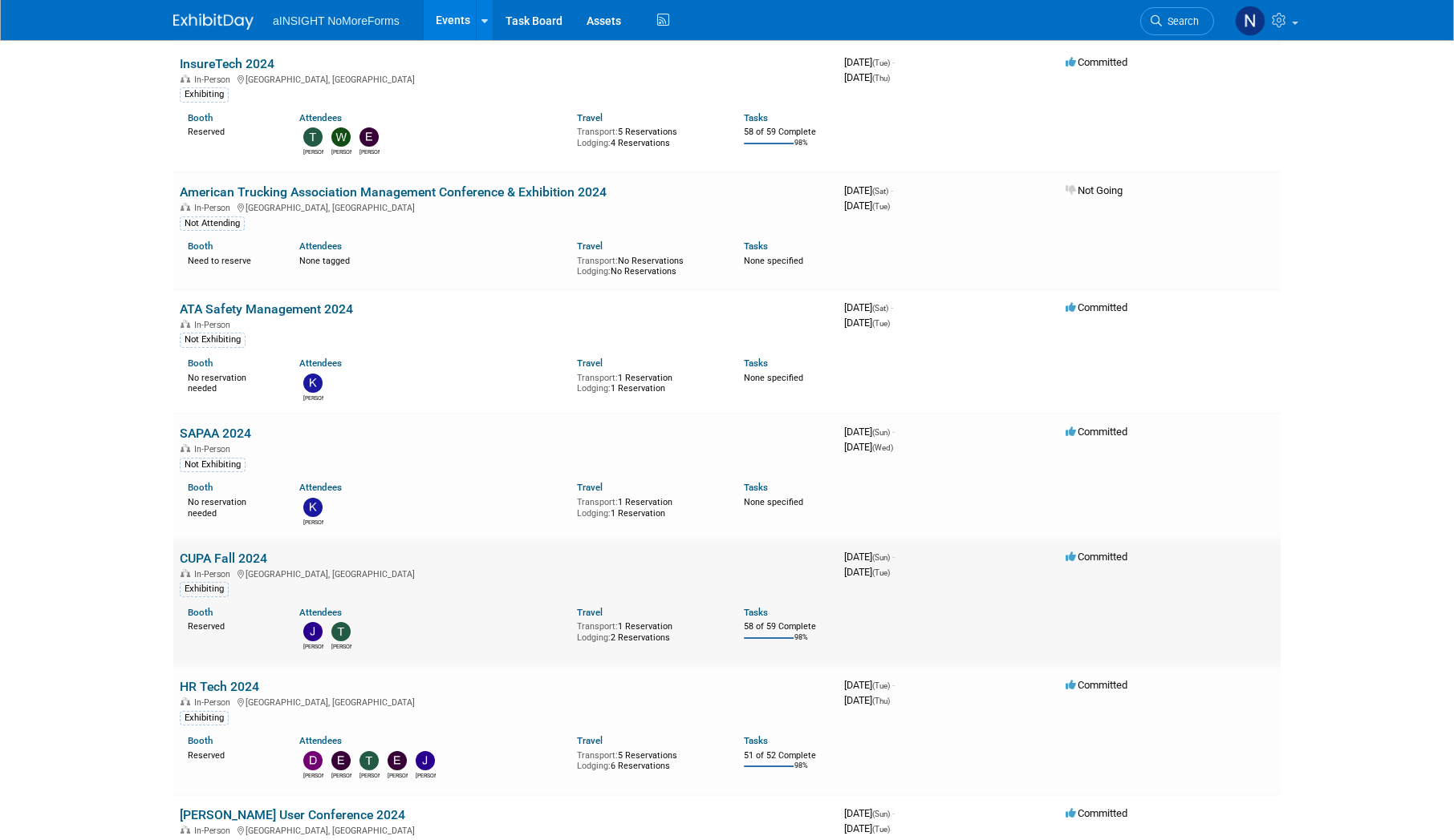
click at [249, 564] on link "CUPA Fall 2024" at bounding box center [224, 559] width 87 height 15
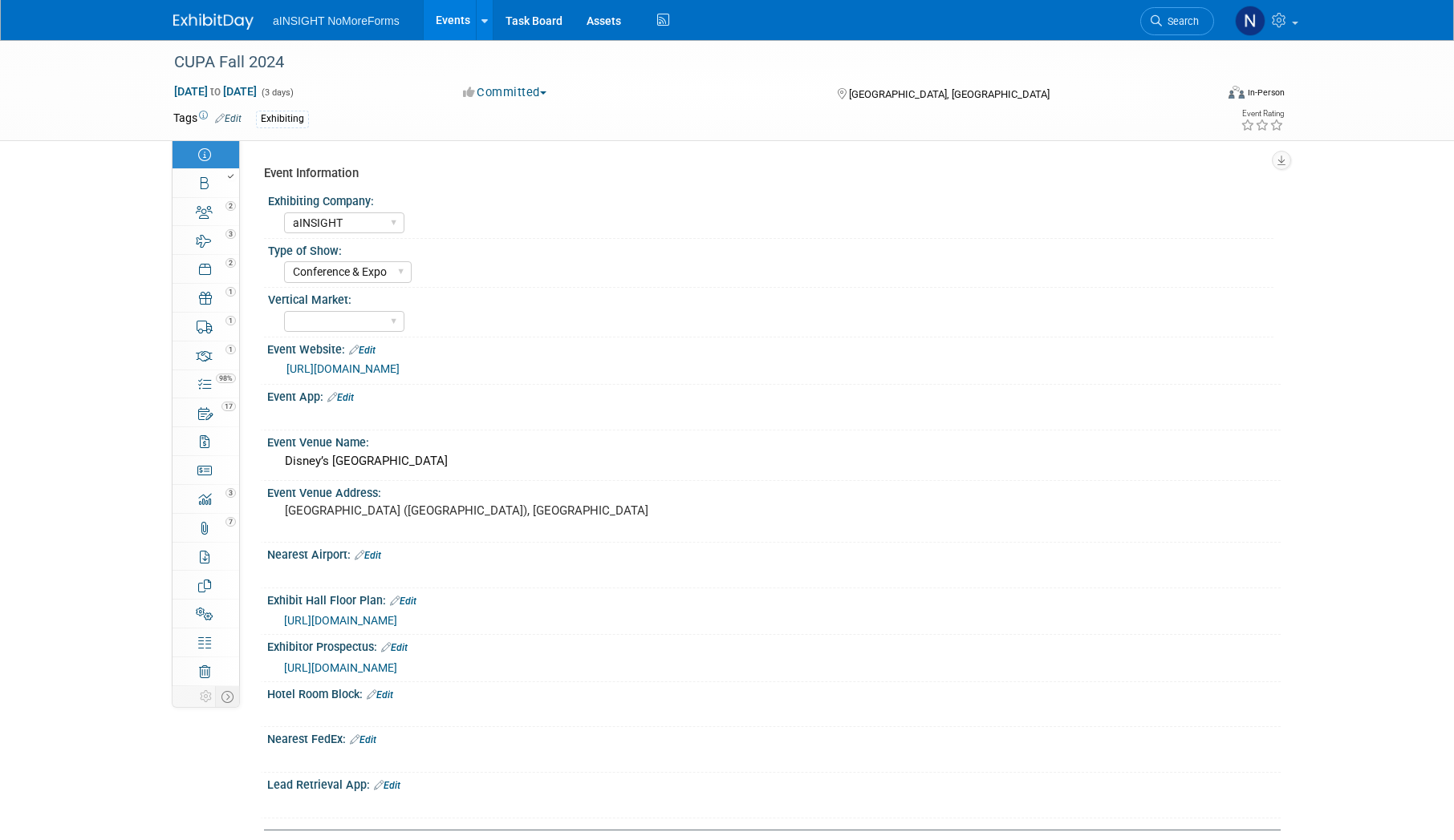
select select "aINSIGHT"
select select "Conference & Expo"
click at [213, 501] on link "3 ROI, Objectives & ROO 3" at bounding box center [205, 498] width 66 height 28
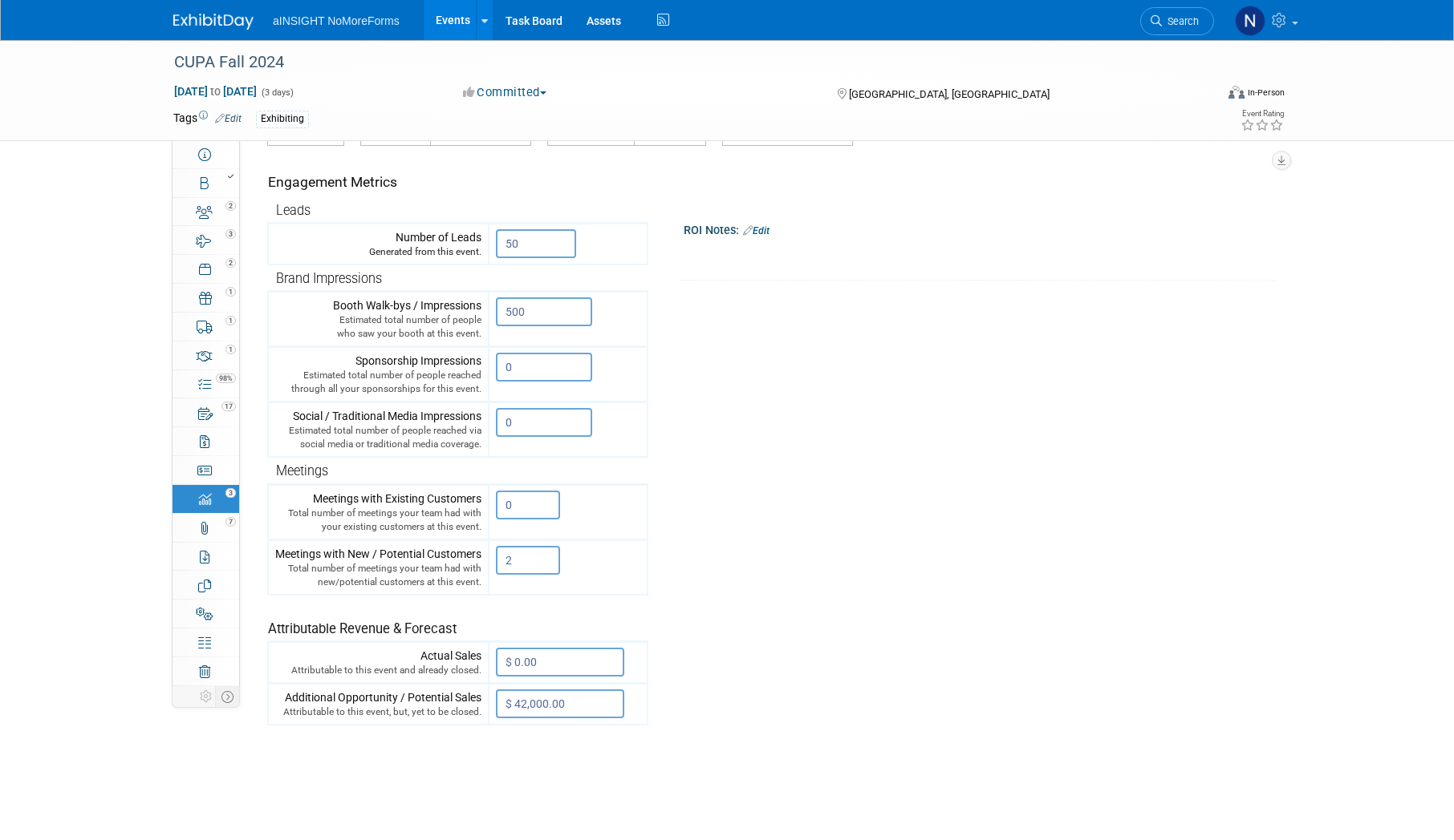
scroll to position [80, 0]
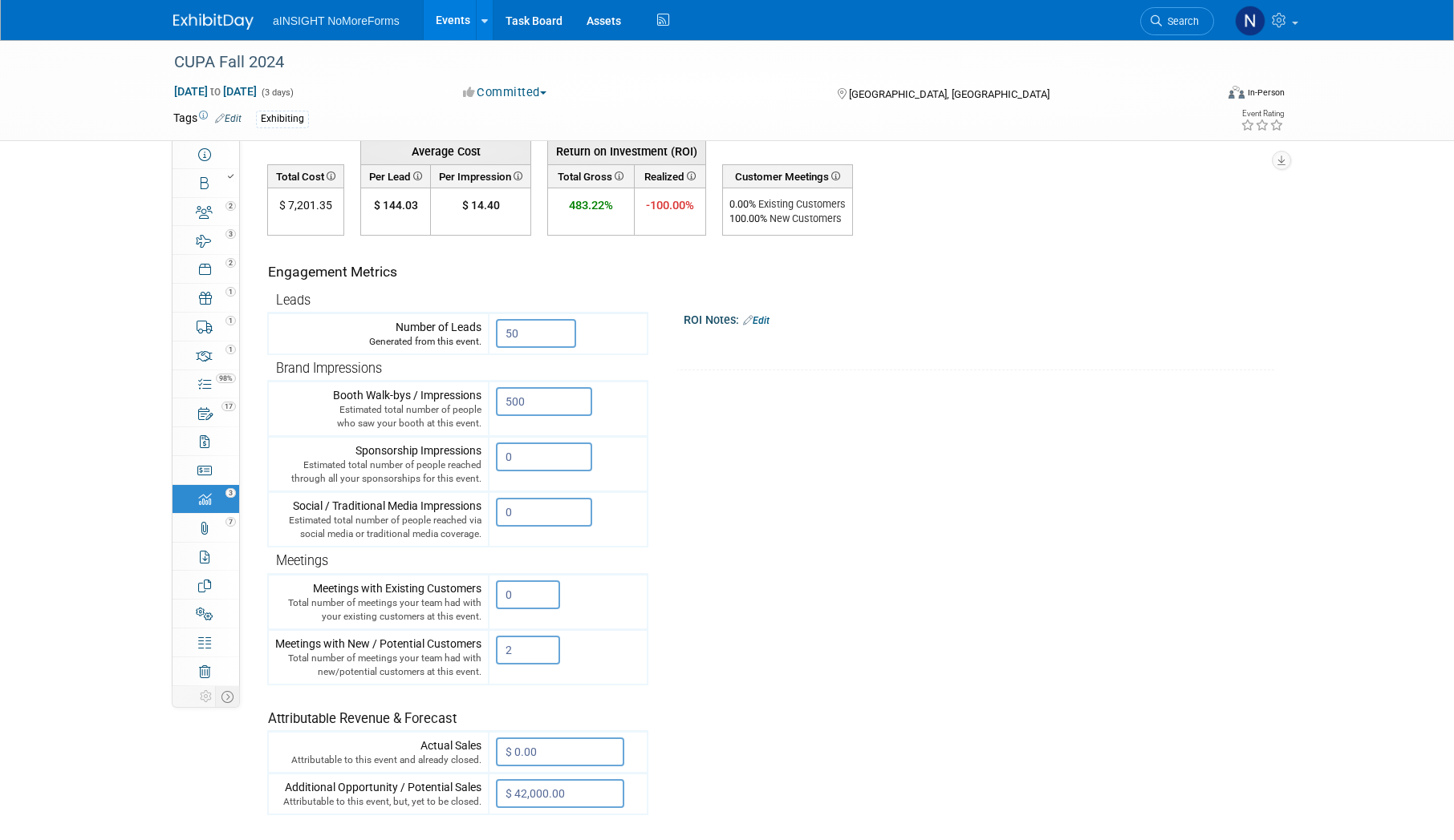
click at [751, 333] on div at bounding box center [970, 339] width 547 height 16
click at [767, 327] on div "X" at bounding box center [977, 331] width 571 height 8
click at [763, 320] on link "Edit" at bounding box center [756, 320] width 26 height 11
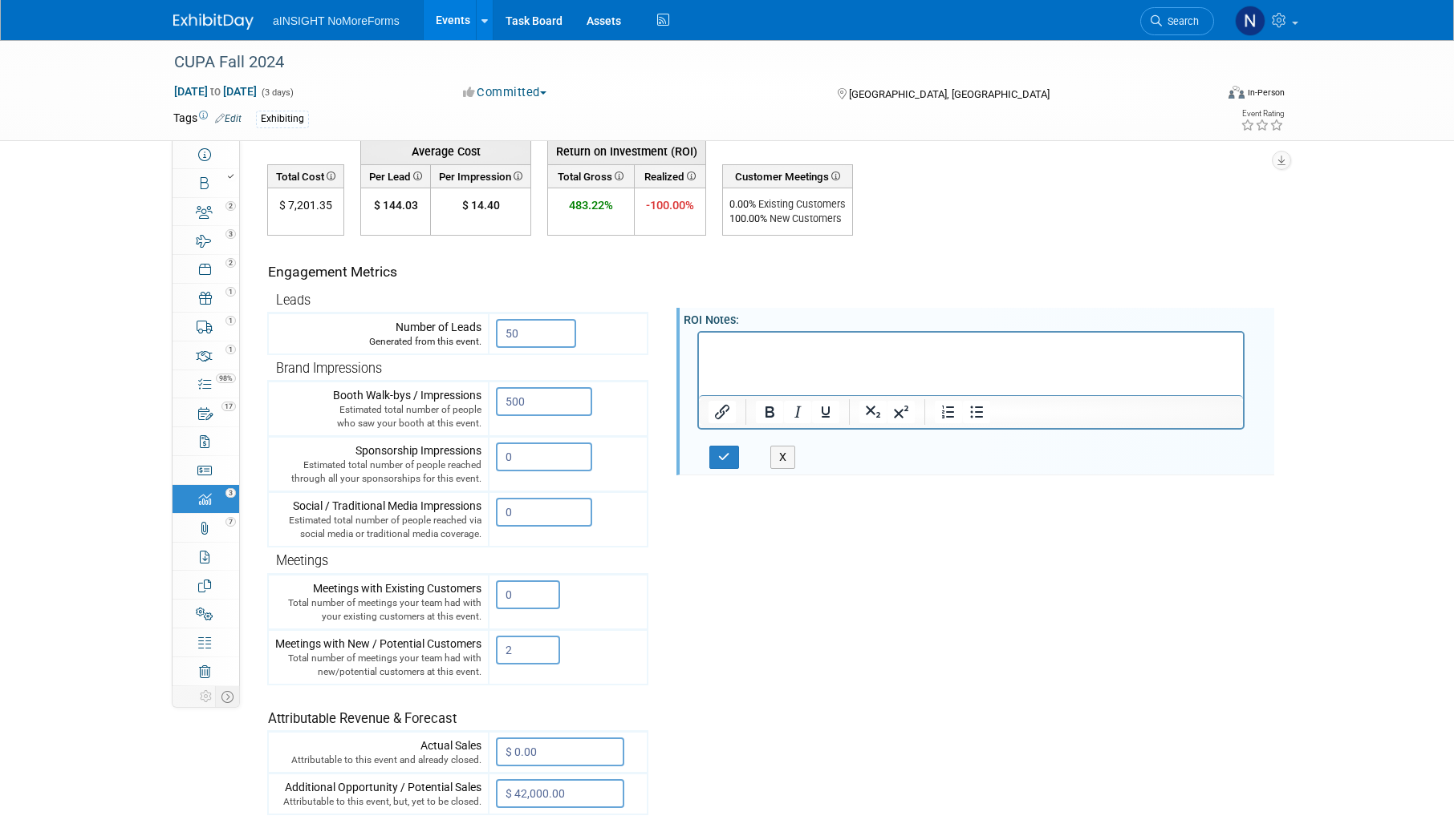
scroll to position [0, 0]
click at [827, 344] on p "University of Redlands Gonzaga" at bounding box center [971, 346] width 525 height 16
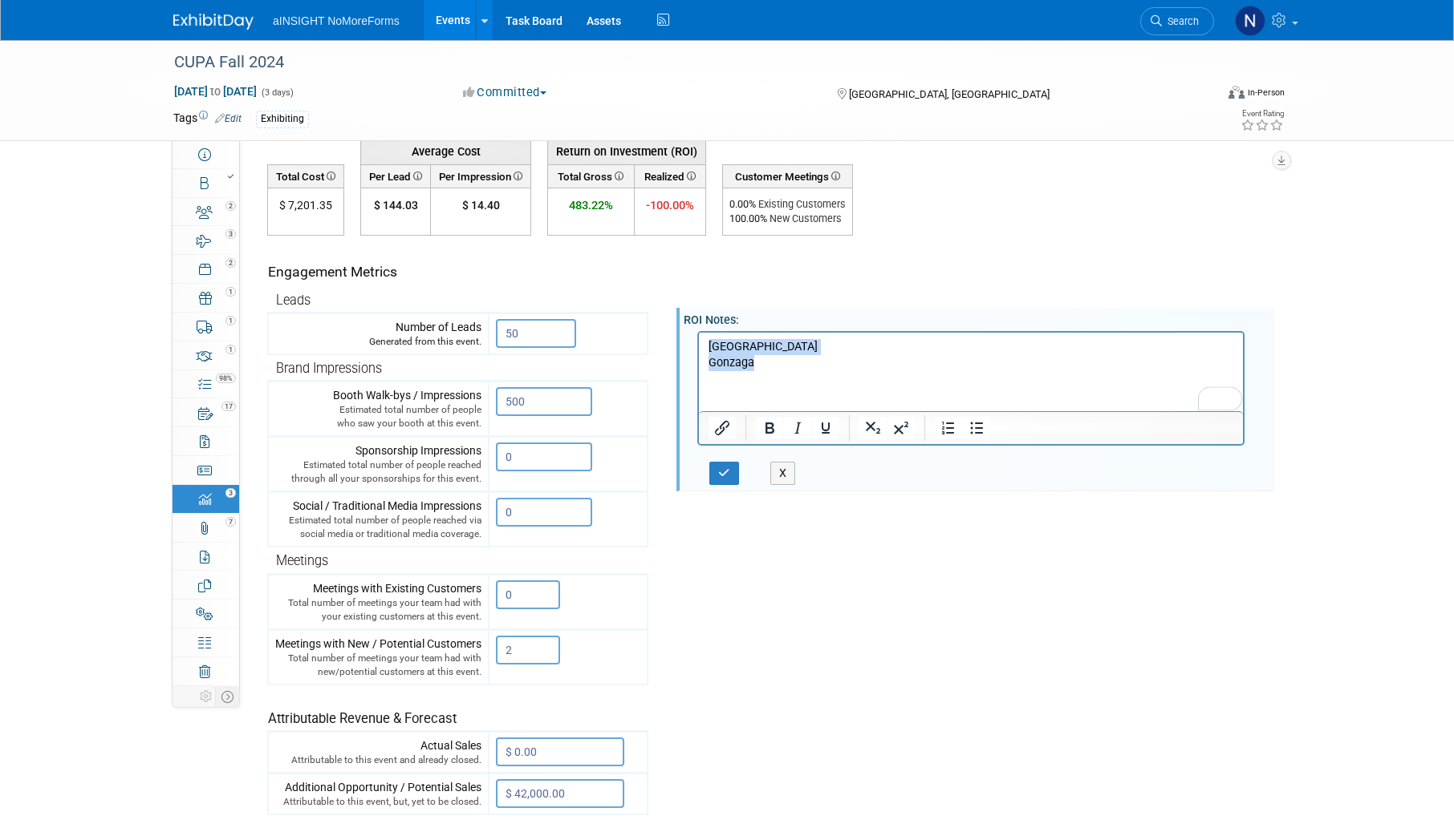
drag, startPoint x: 785, startPoint y: 359, endPoint x: 681, endPoint y: 317, distance: 112.2
click at [698, 332] on html "University of Redlands Gonzaga" at bounding box center [970, 351] width 544 height 39
click at [985, 434] on icon "Bullet list" at bounding box center [976, 428] width 19 height 19
click at [738, 468] on button "button" at bounding box center [724, 474] width 29 height 24
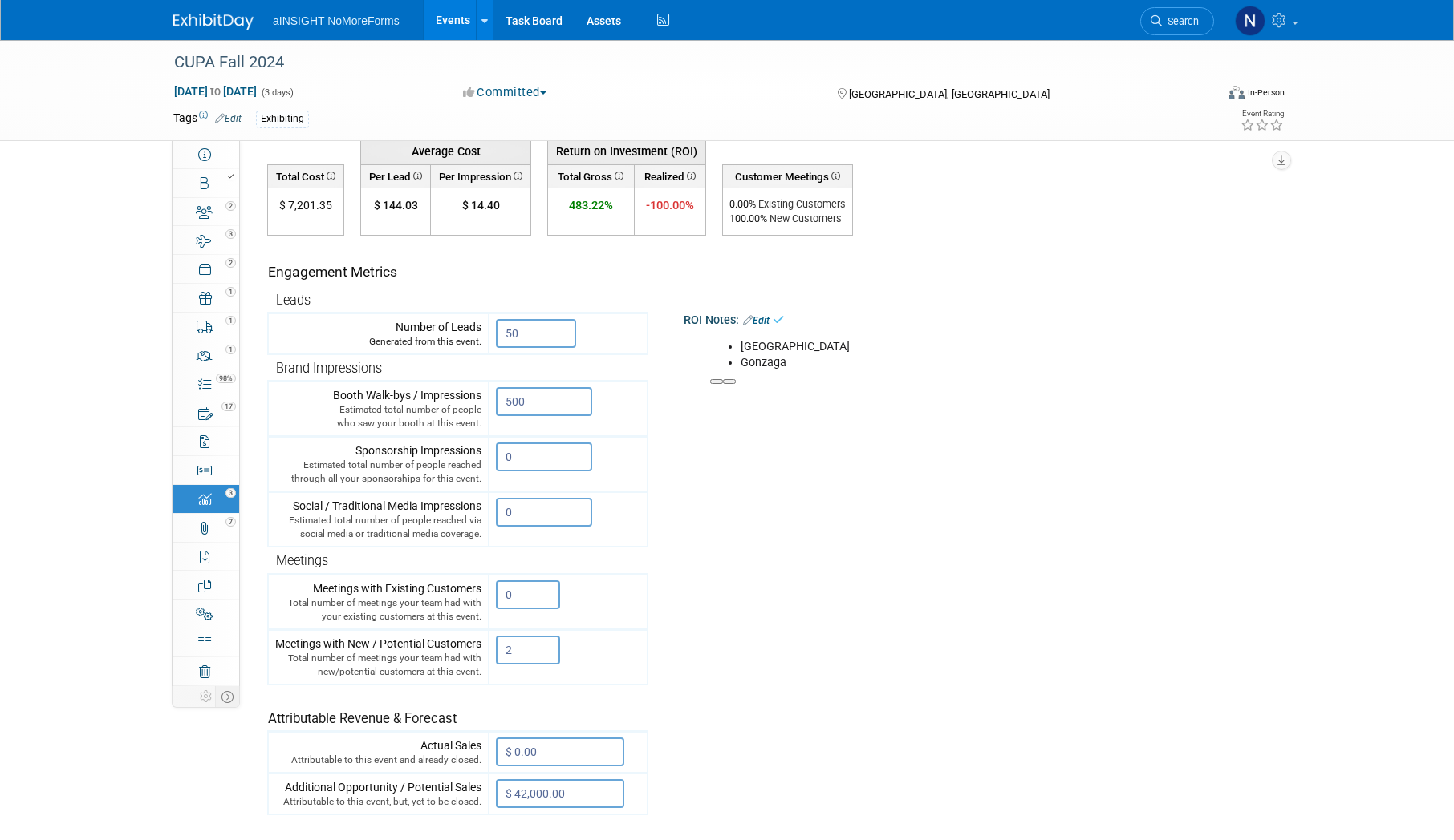
drag, startPoint x: 837, startPoint y: 543, endPoint x: 895, endPoint y: 564, distance: 61.7
click at [838, 544] on tr "Engagement Metrics Leads Generated from this event. 50 X Brand Impressions X" at bounding box center [767, 526] width 1001 height 580
click at [419, 175] on icon at bounding box center [416, 176] width 11 height 8
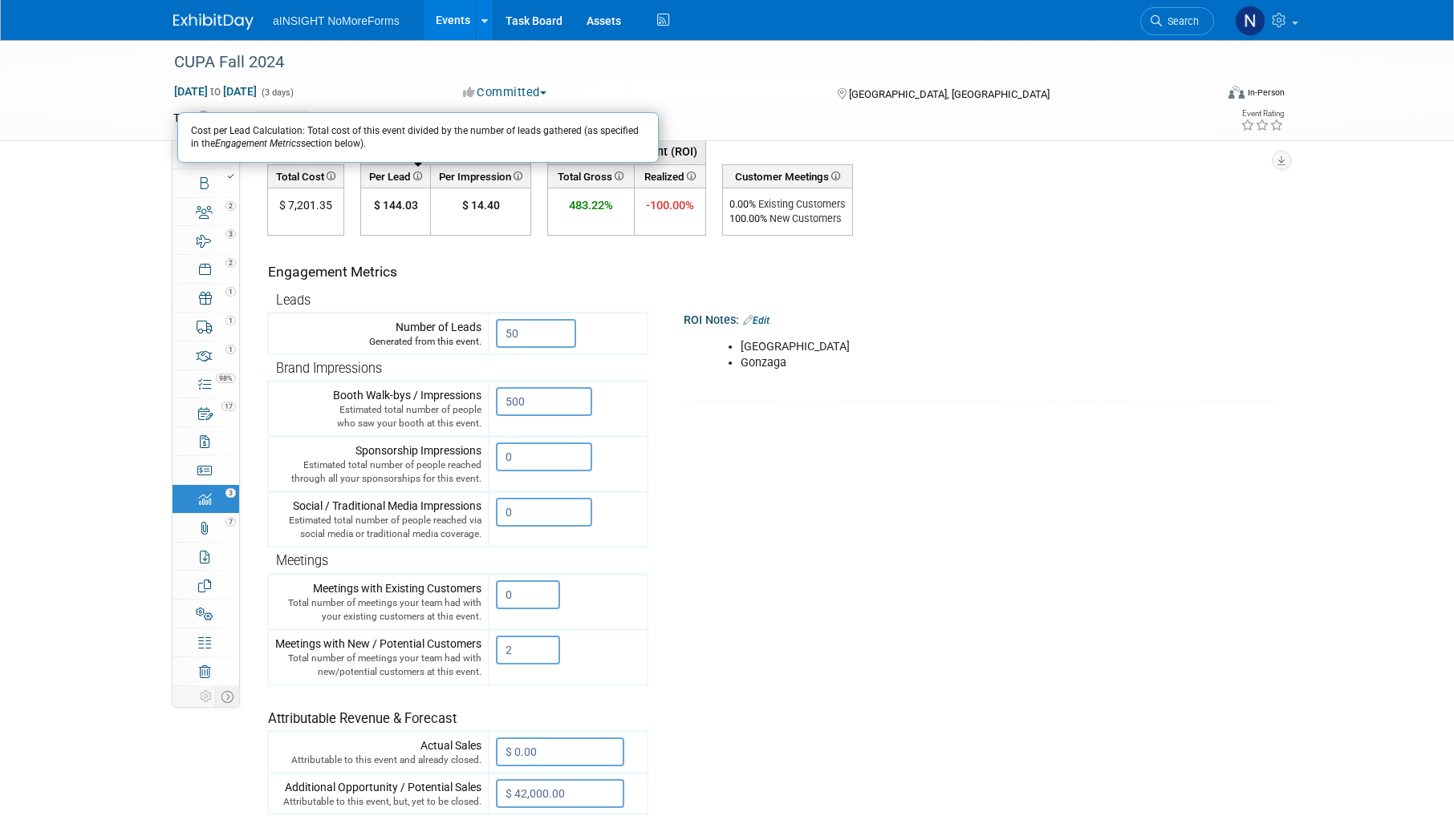
click at [522, 178] on icon at bounding box center [516, 176] width 11 height 8
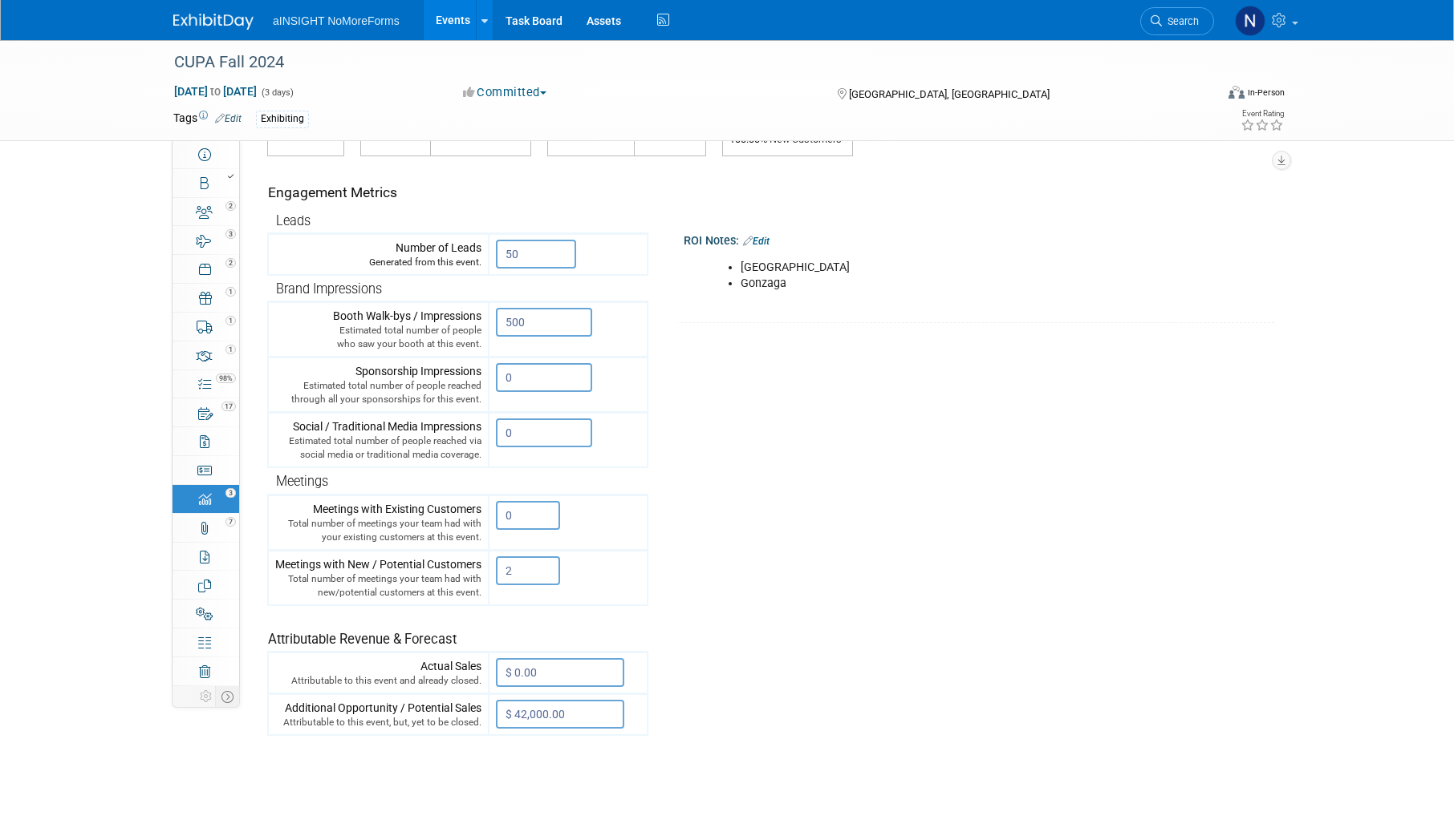
scroll to position [160, 0]
